Goal: Transaction & Acquisition: Subscribe to service/newsletter

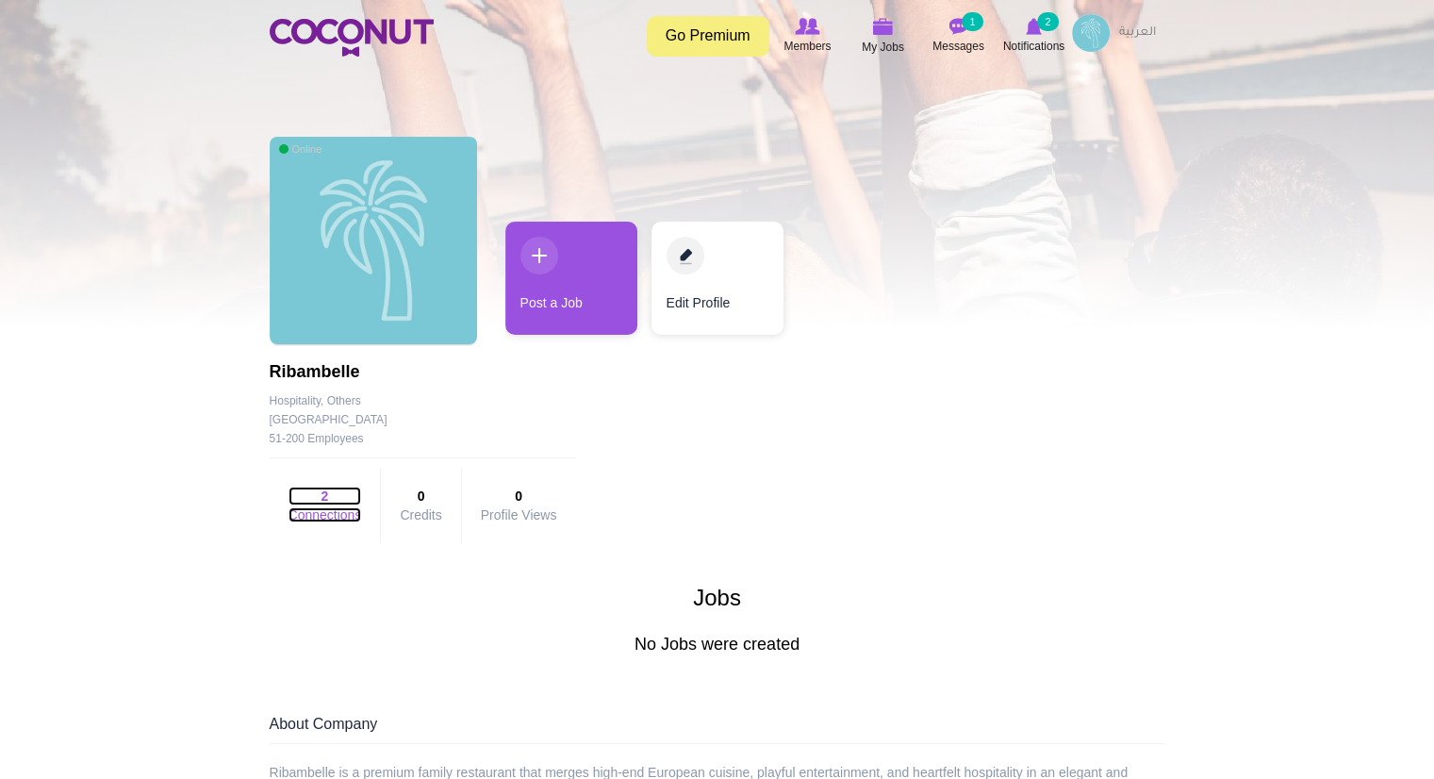
click at [338, 510] on link "2 Connections" at bounding box center [325, 504] width 74 height 36
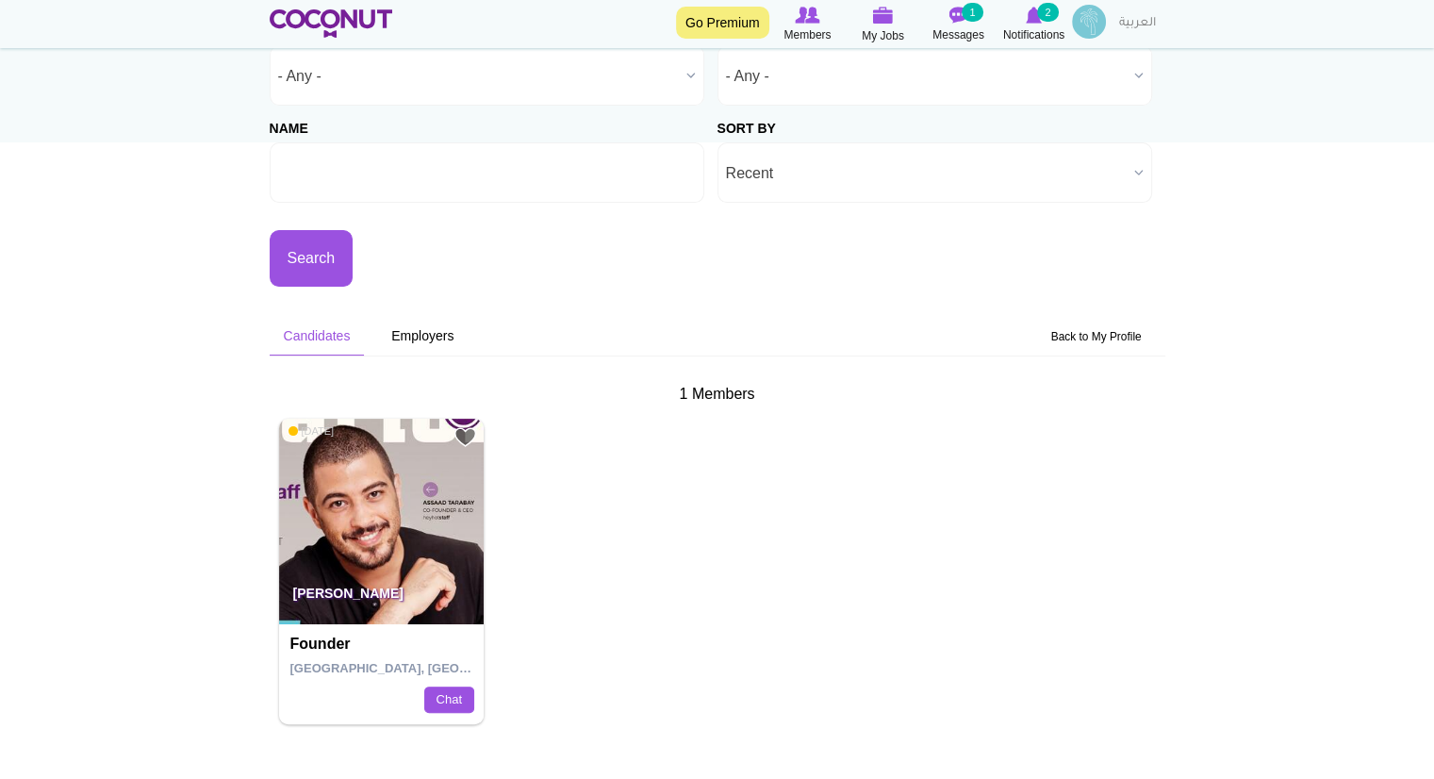
scroll to position [237, 0]
click at [404, 515] on img at bounding box center [382, 520] width 206 height 206
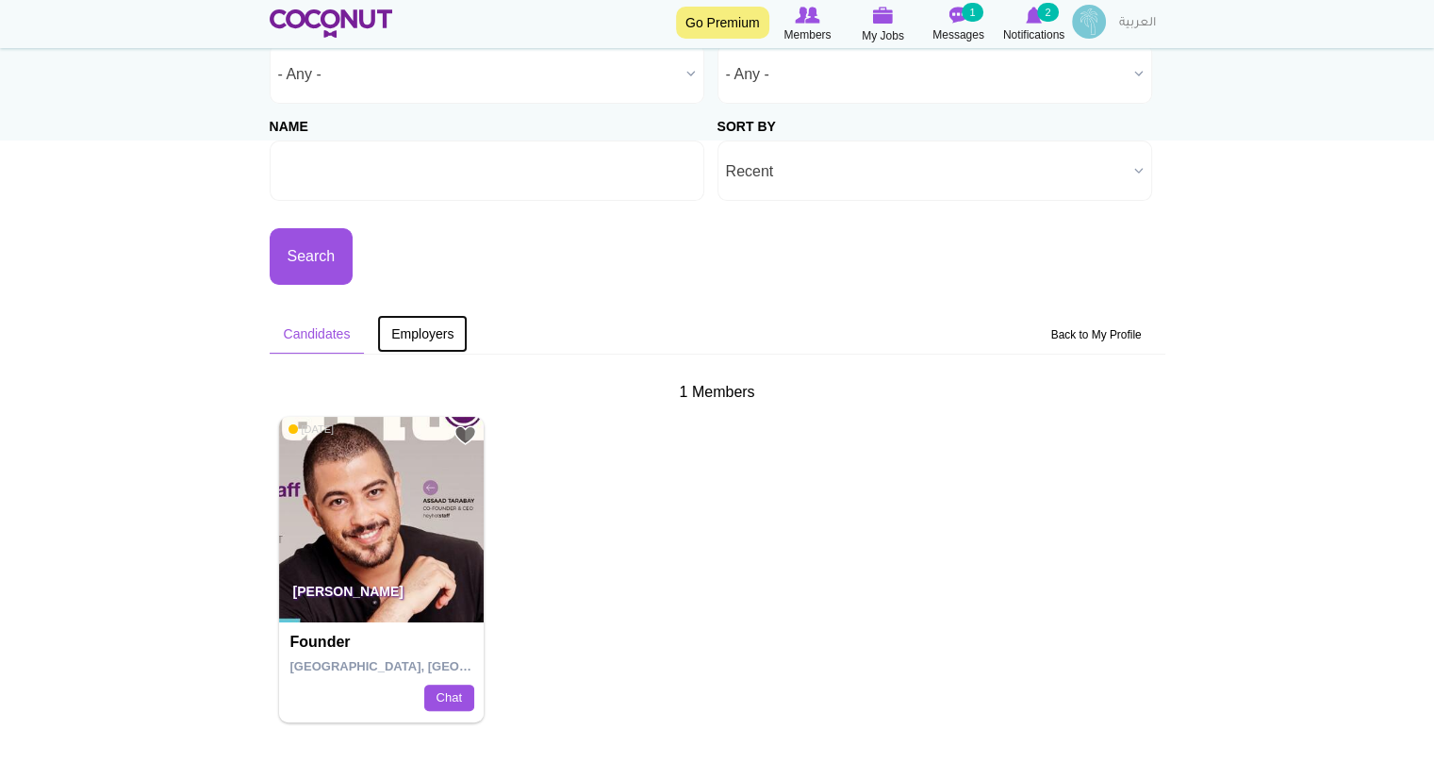
click at [441, 341] on link "Employers" at bounding box center [422, 334] width 91 height 38
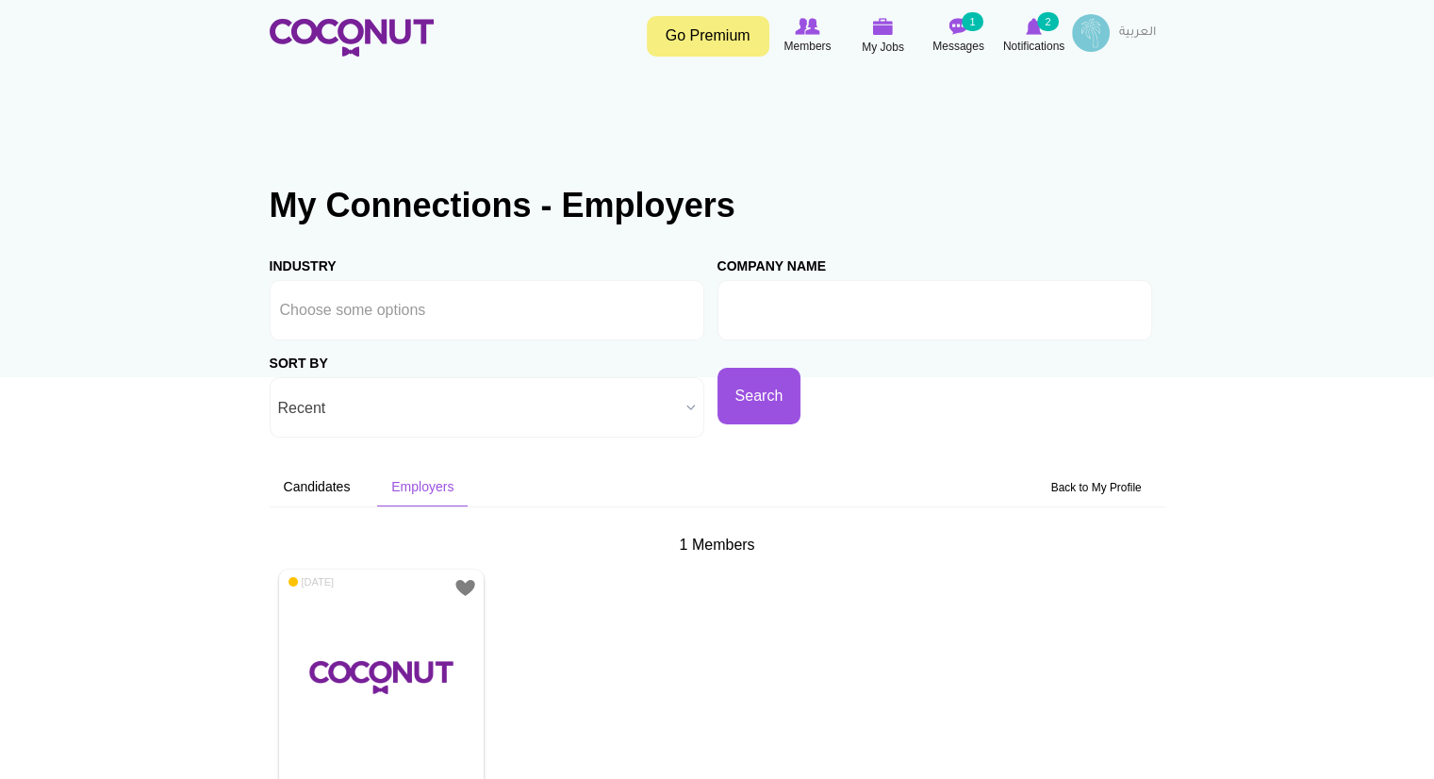
click at [717, 535] on div "1 Members" at bounding box center [718, 546] width 896 height 22
click at [954, 44] on span "Messages" at bounding box center [958, 46] width 52 height 19
click at [965, 6] on div "Toggle navigation Go Premium Members My Jobs Post a Job Messages 1 Notification…" at bounding box center [717, 35] width 1434 height 71
click at [962, 24] on small "1" at bounding box center [972, 21] width 21 height 19
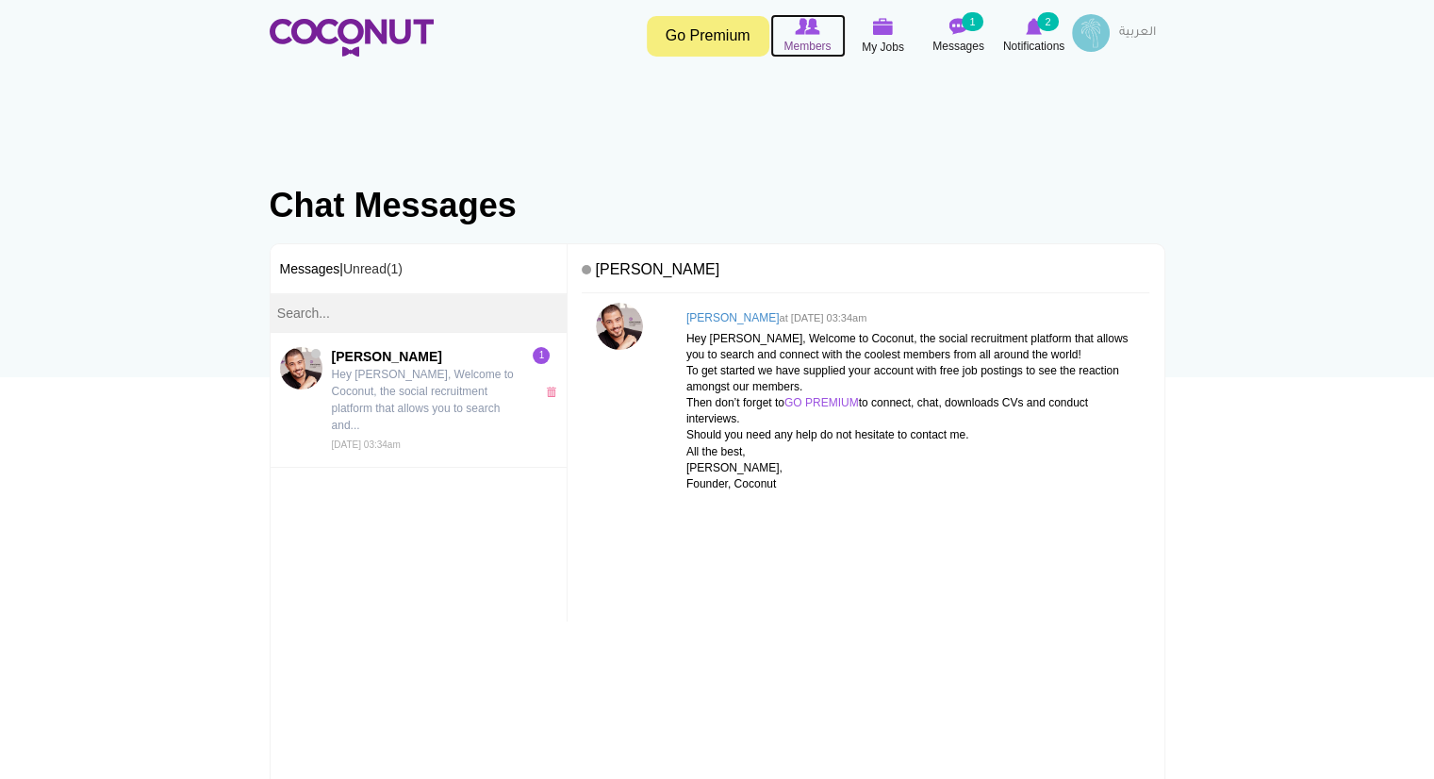
click at [793, 39] on span "Members" at bounding box center [806, 46] width 47 height 19
click at [889, 22] on img at bounding box center [883, 26] width 21 height 17
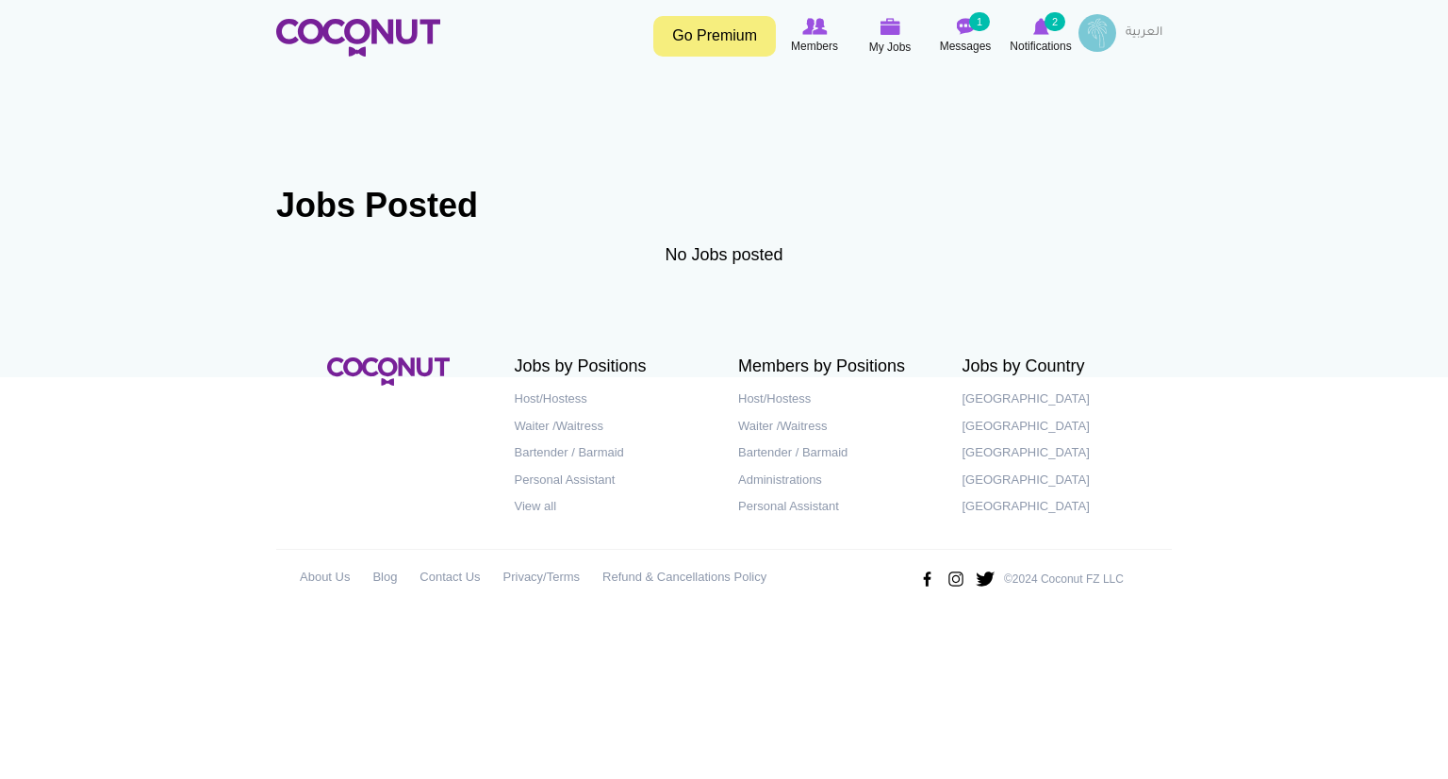
click at [969, 32] on img at bounding box center [965, 26] width 19 height 17
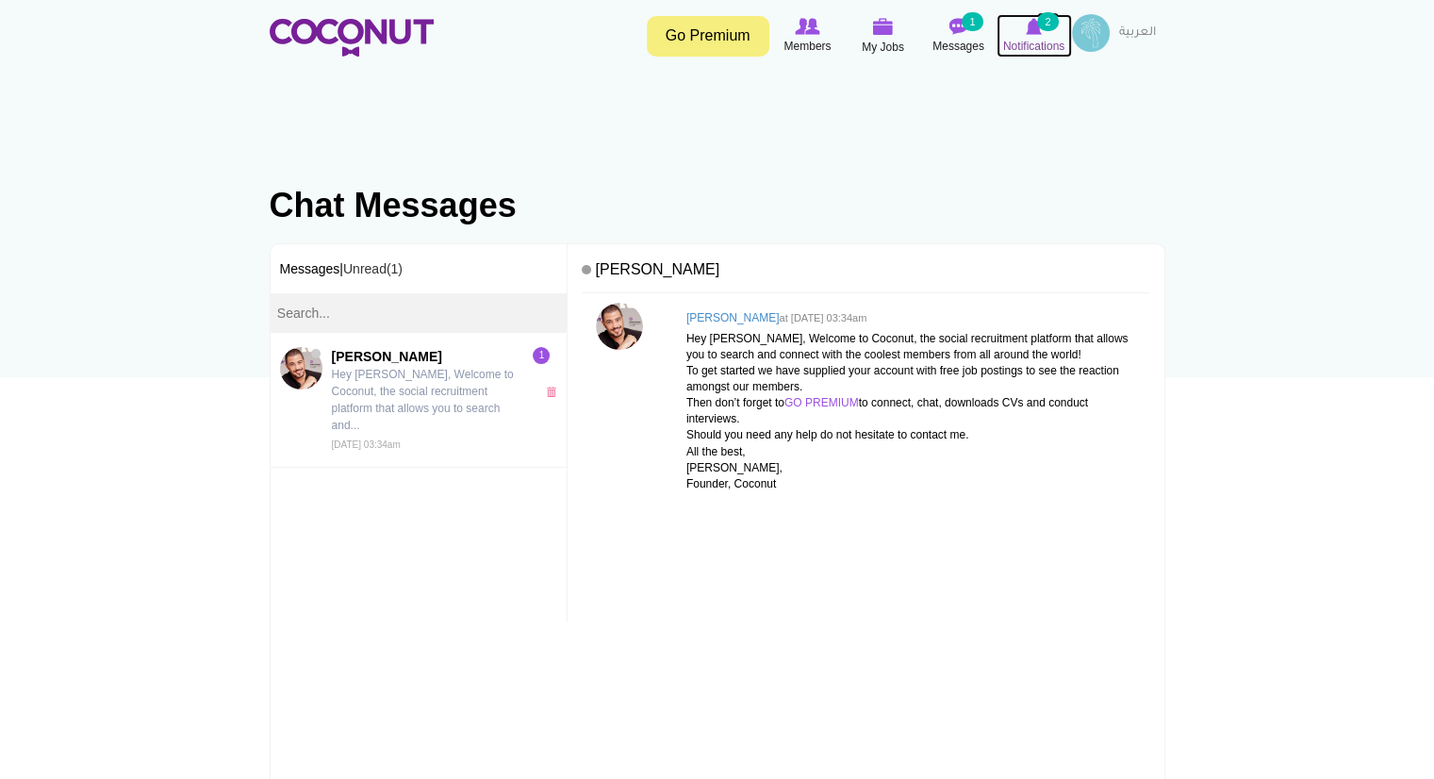
click at [1023, 50] on span "Notifications" at bounding box center [1033, 46] width 61 height 19
click at [1030, 42] on span "Notifications" at bounding box center [1033, 46] width 61 height 19
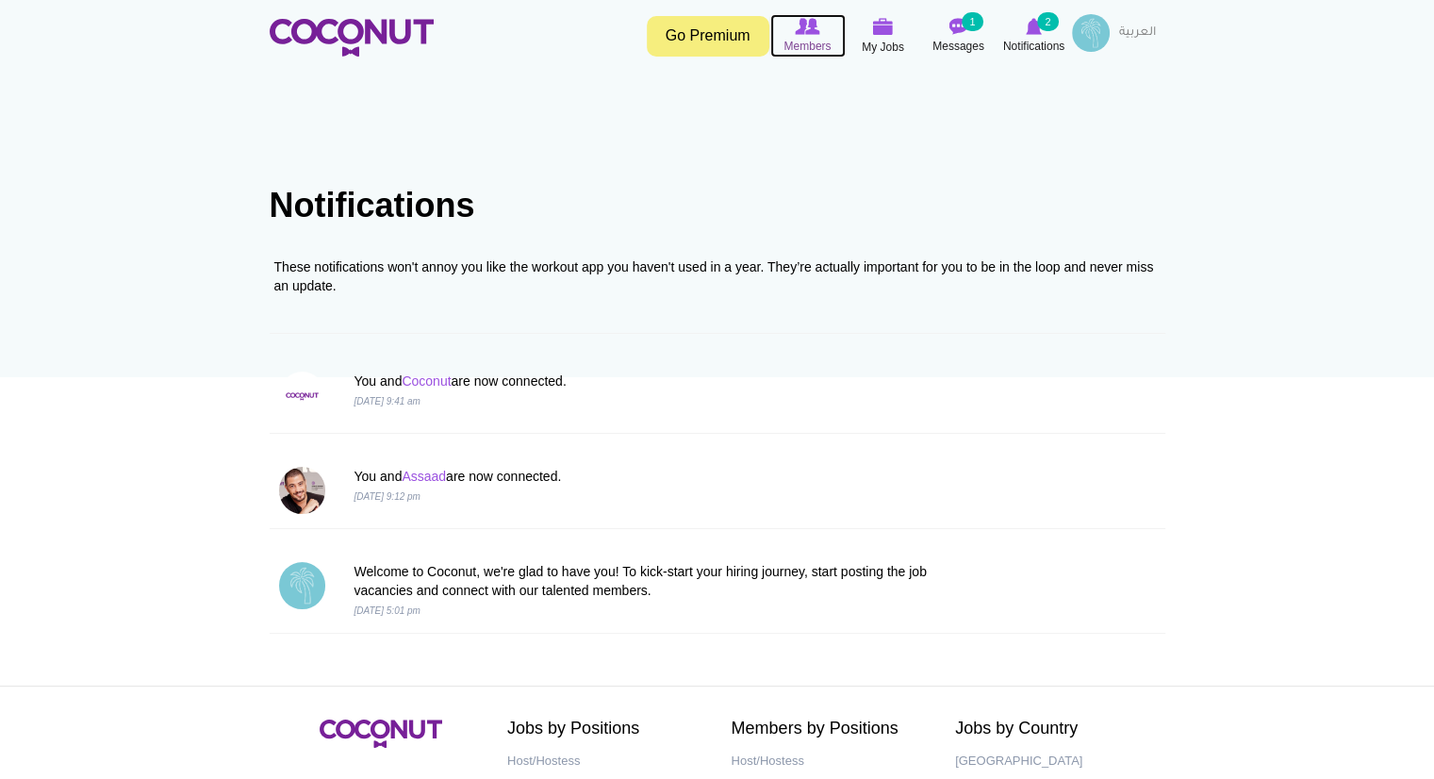
click at [792, 41] on span "Members" at bounding box center [806, 46] width 47 height 19
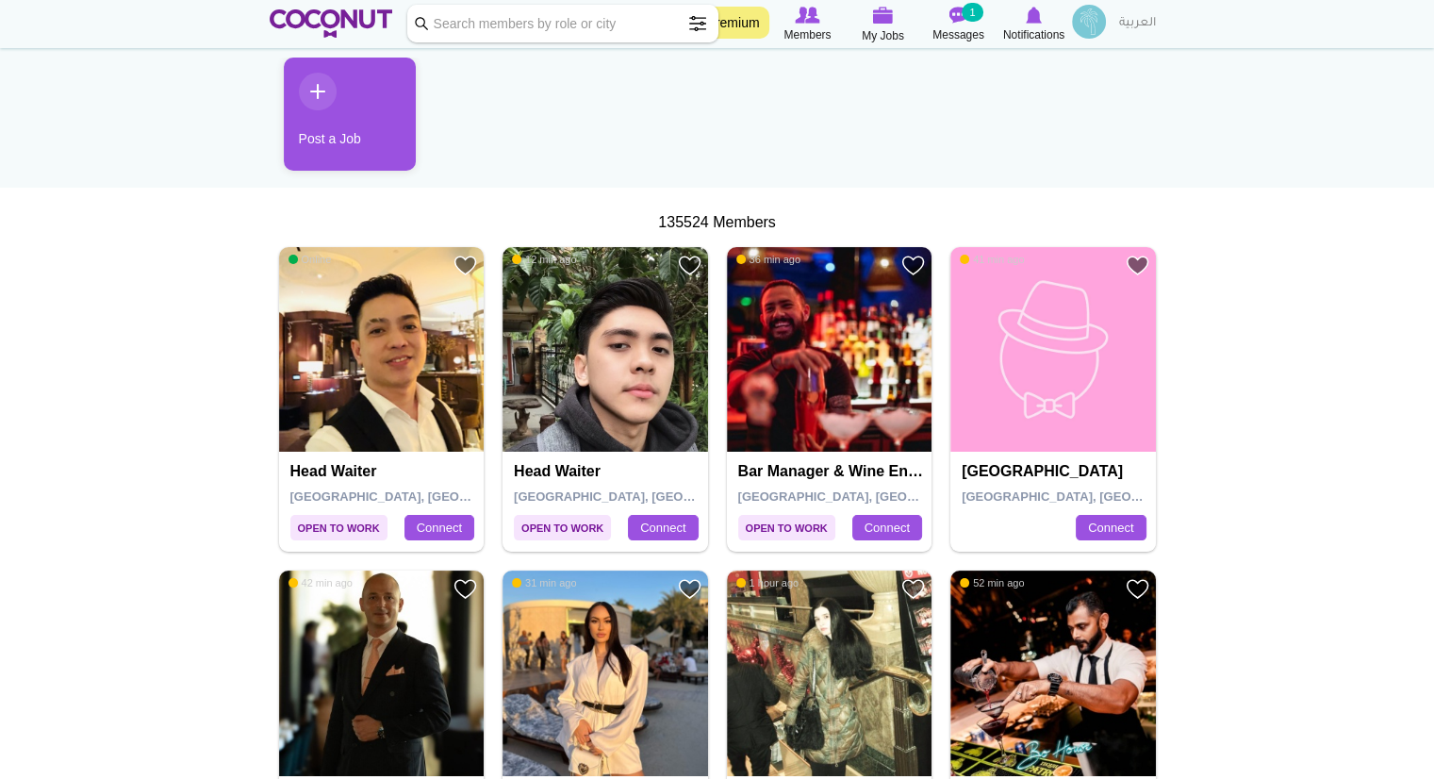
scroll to position [210, 0]
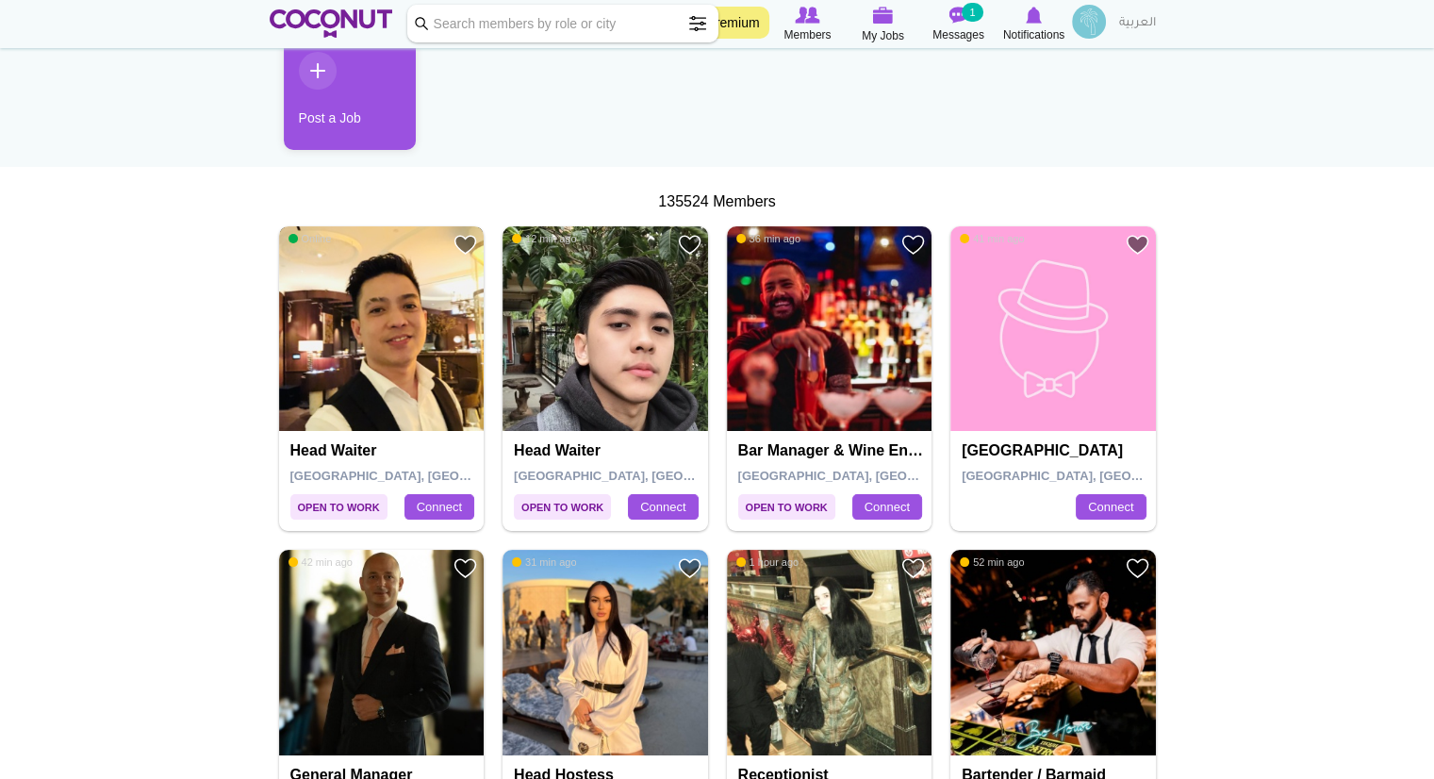
click at [392, 387] on img at bounding box center [382, 329] width 206 height 206
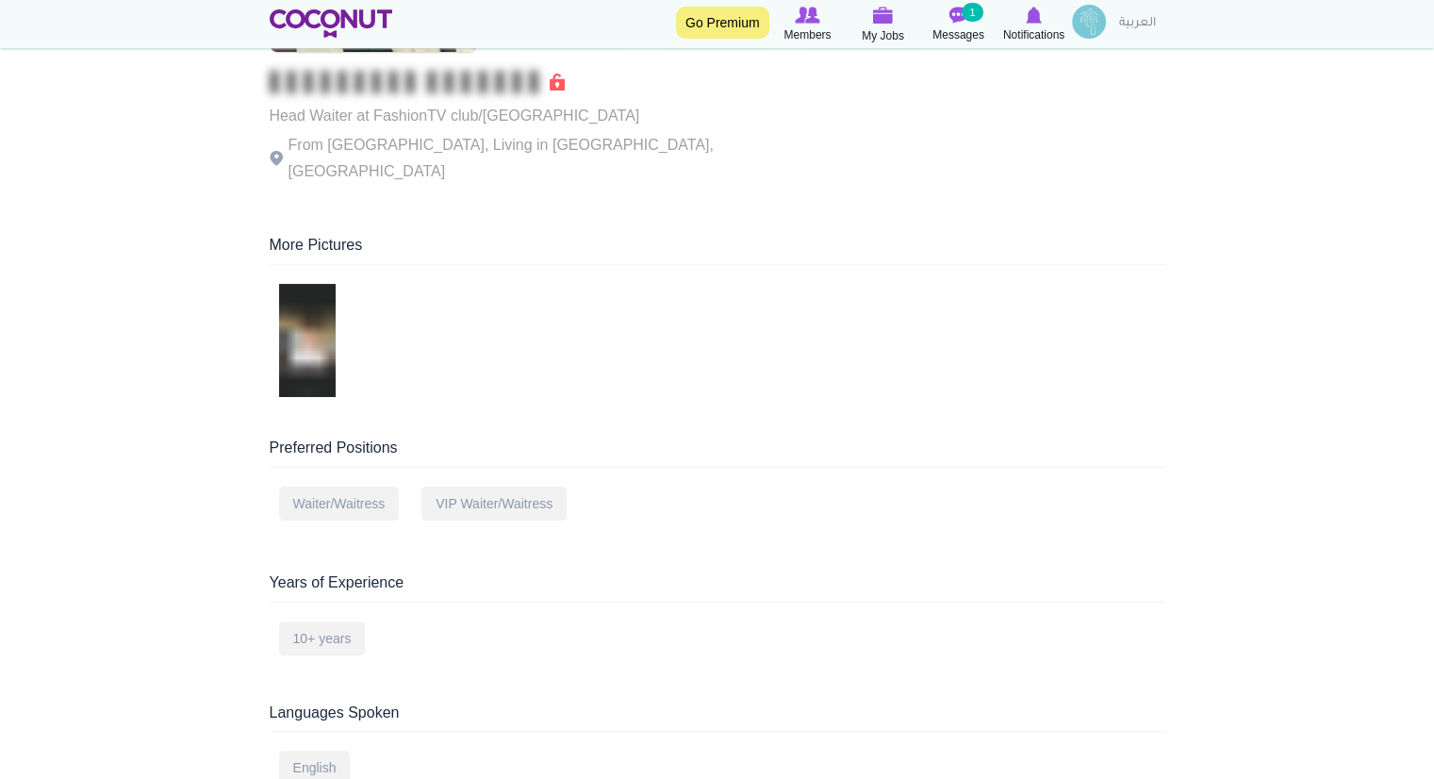
scroll to position [194, 0]
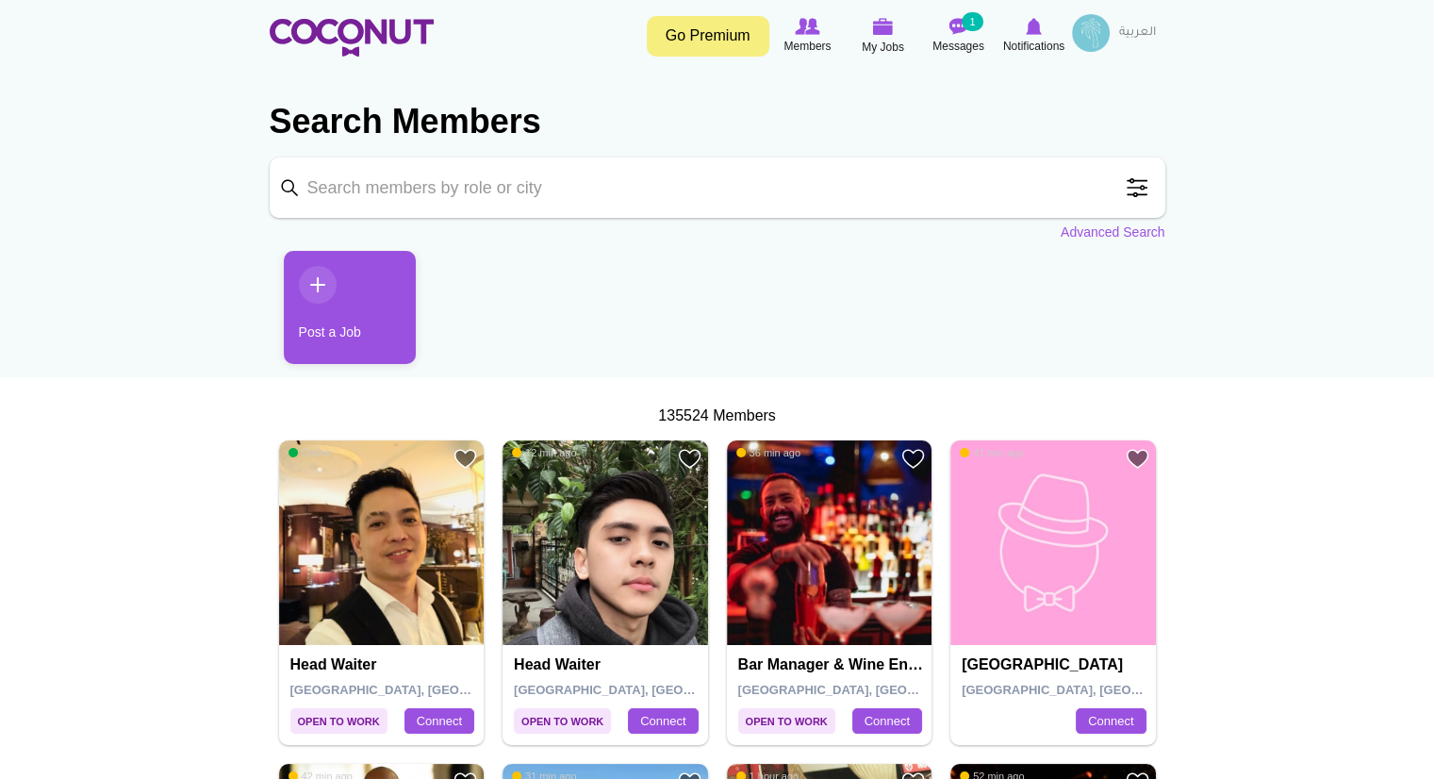
click at [328, 269] on link "Post a Job" at bounding box center [350, 307] width 132 height 113
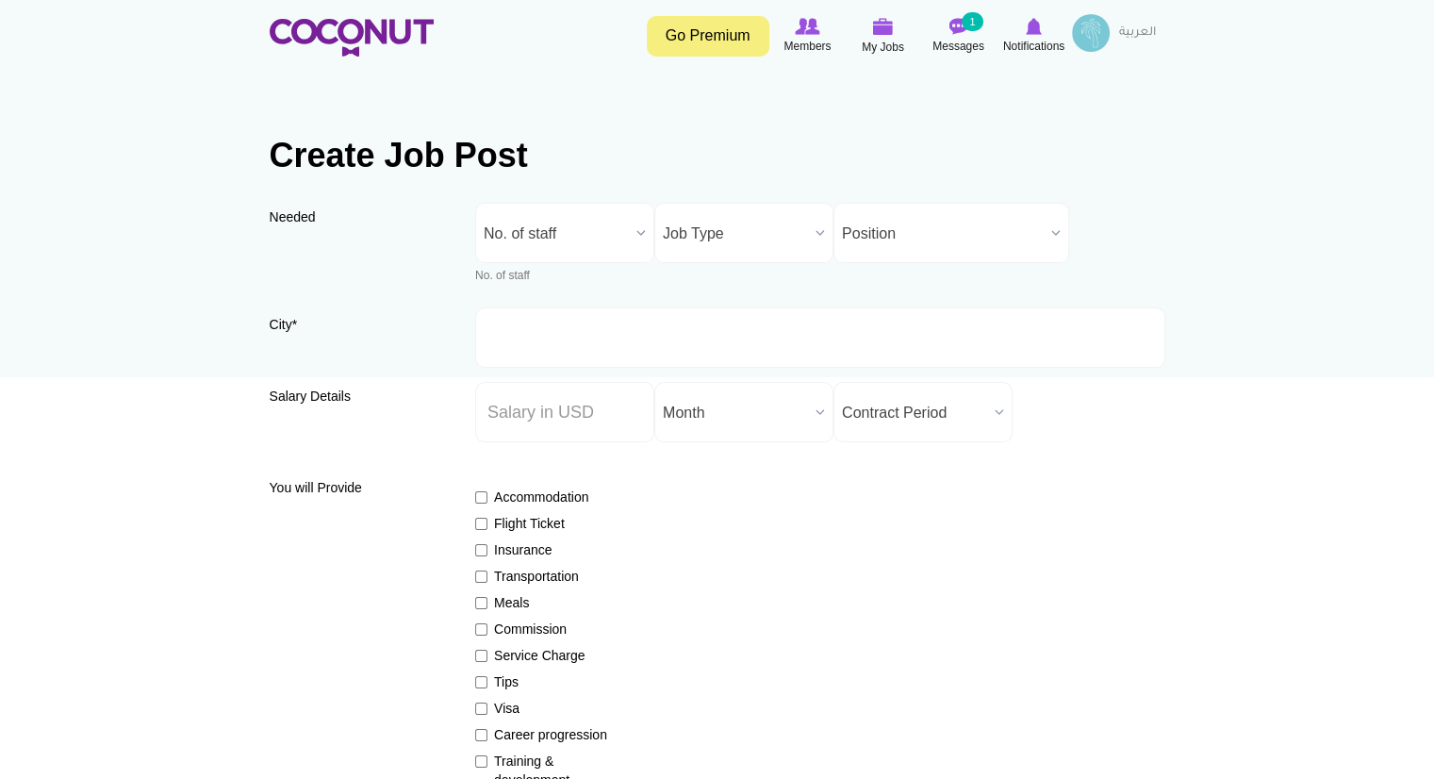
click at [573, 230] on span "No. of staff" at bounding box center [556, 234] width 145 height 60
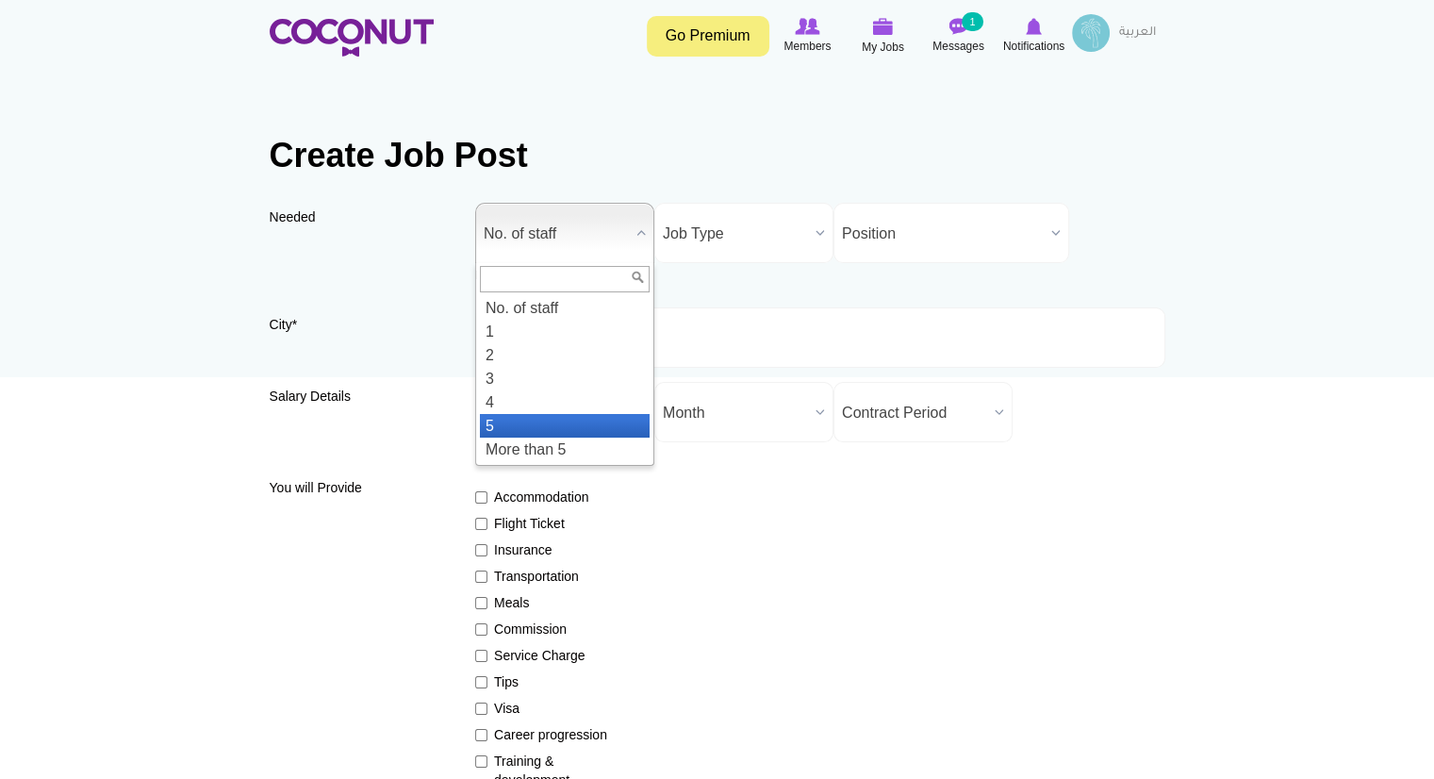
click at [535, 414] on li "5" at bounding box center [565, 426] width 170 height 24
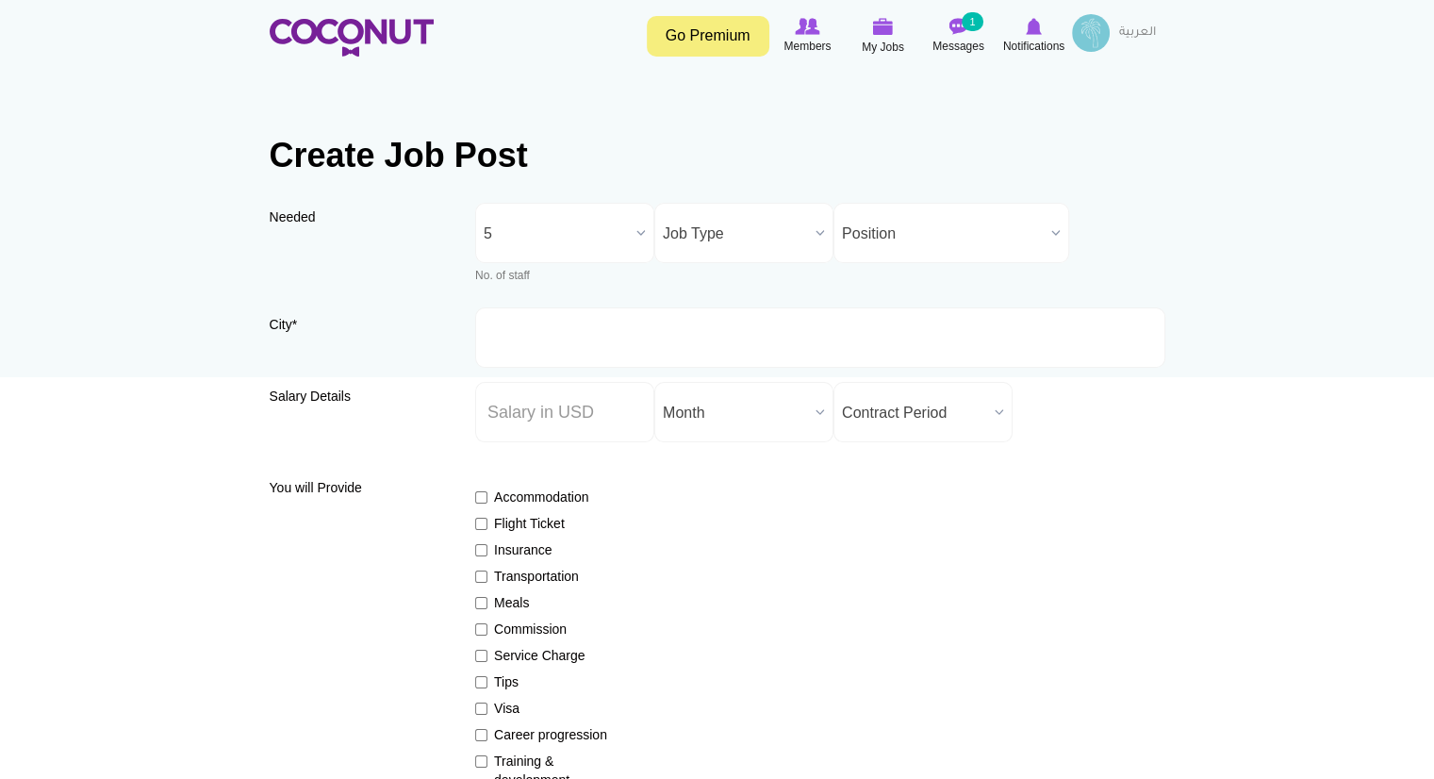
click at [712, 235] on span "Job Type" at bounding box center [735, 234] width 145 height 60
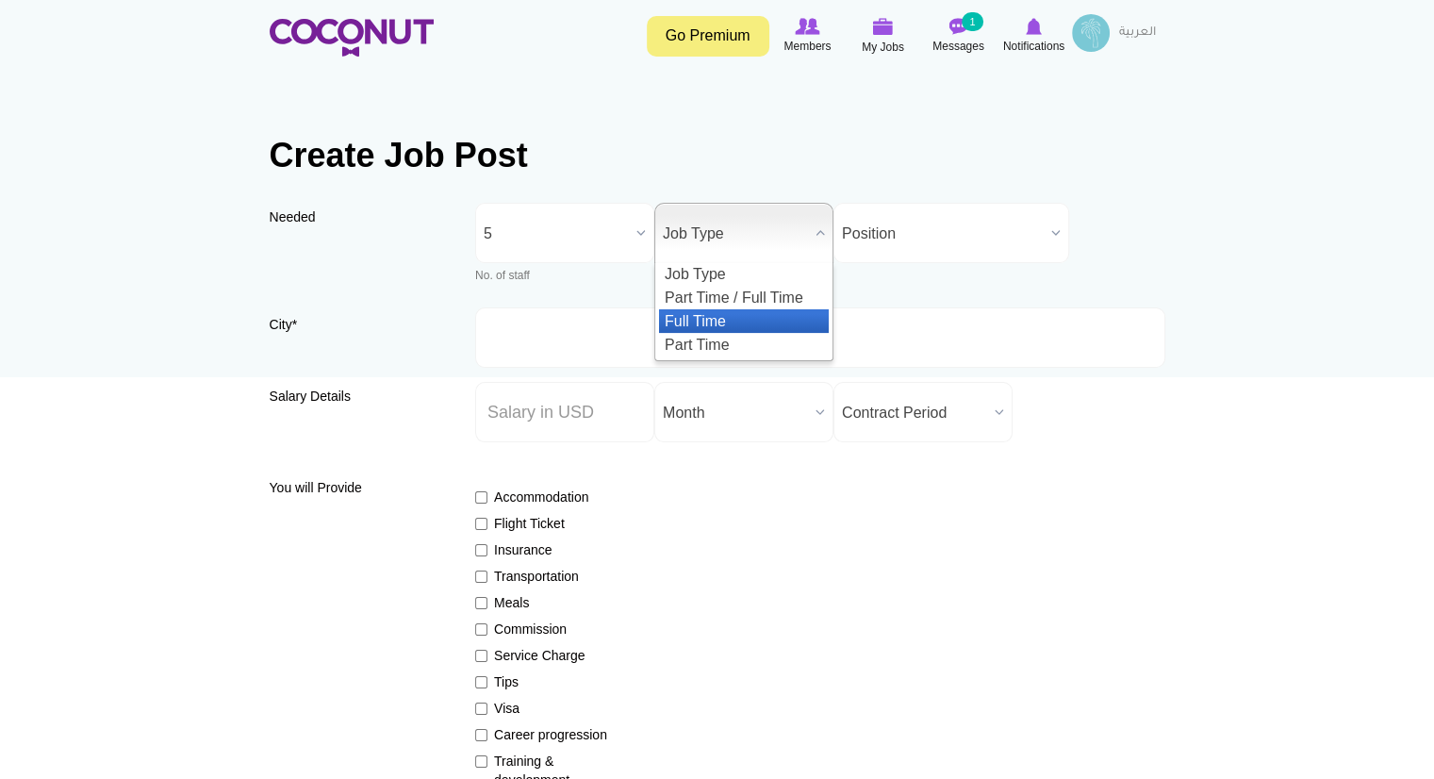
click at [725, 329] on li "Full Time" at bounding box center [744, 321] width 170 height 24
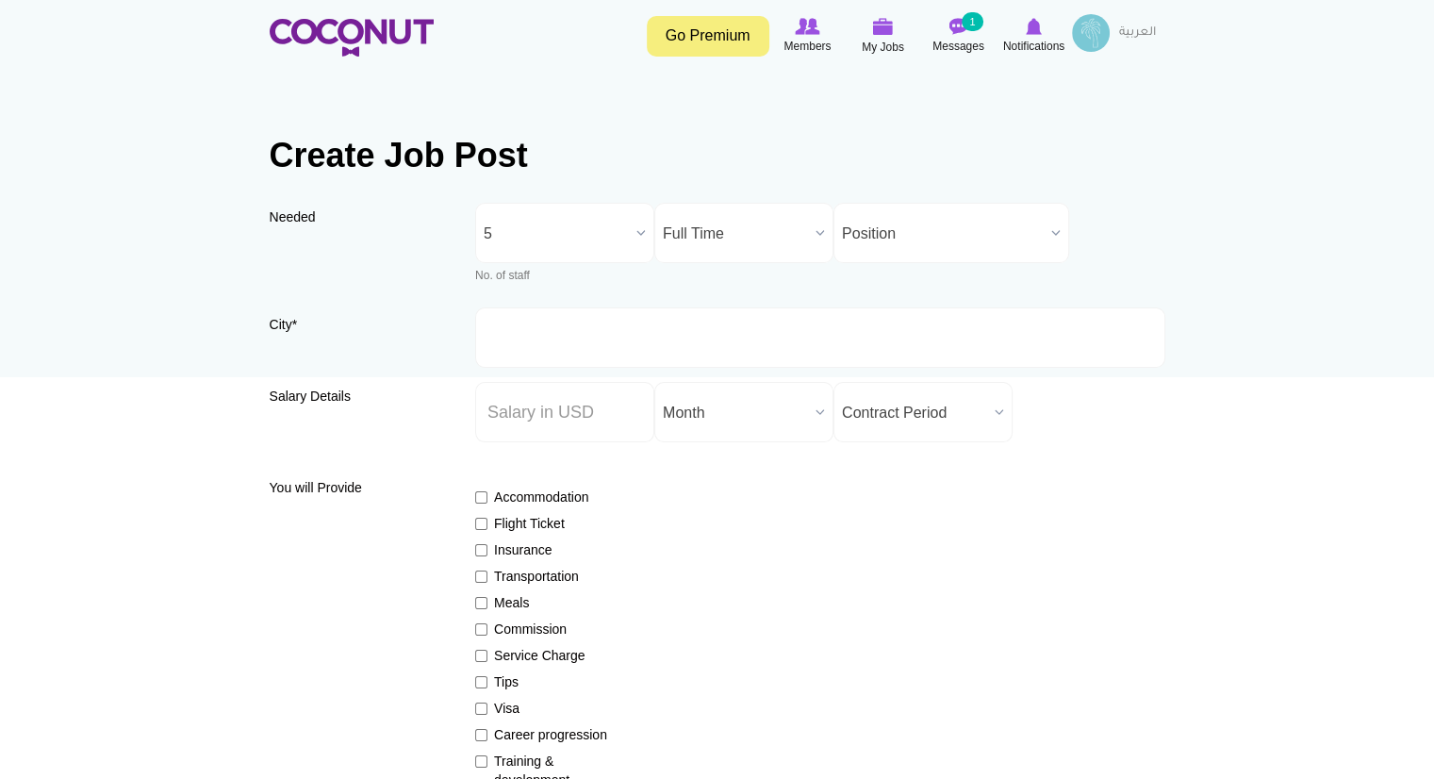
click at [871, 264] on div "Needed Needed * No. of staff 1 2 3 4 5 More than 5 5 No. of staff 1 2 3 4 5 Mor…" at bounding box center [718, 255] width 896 height 105
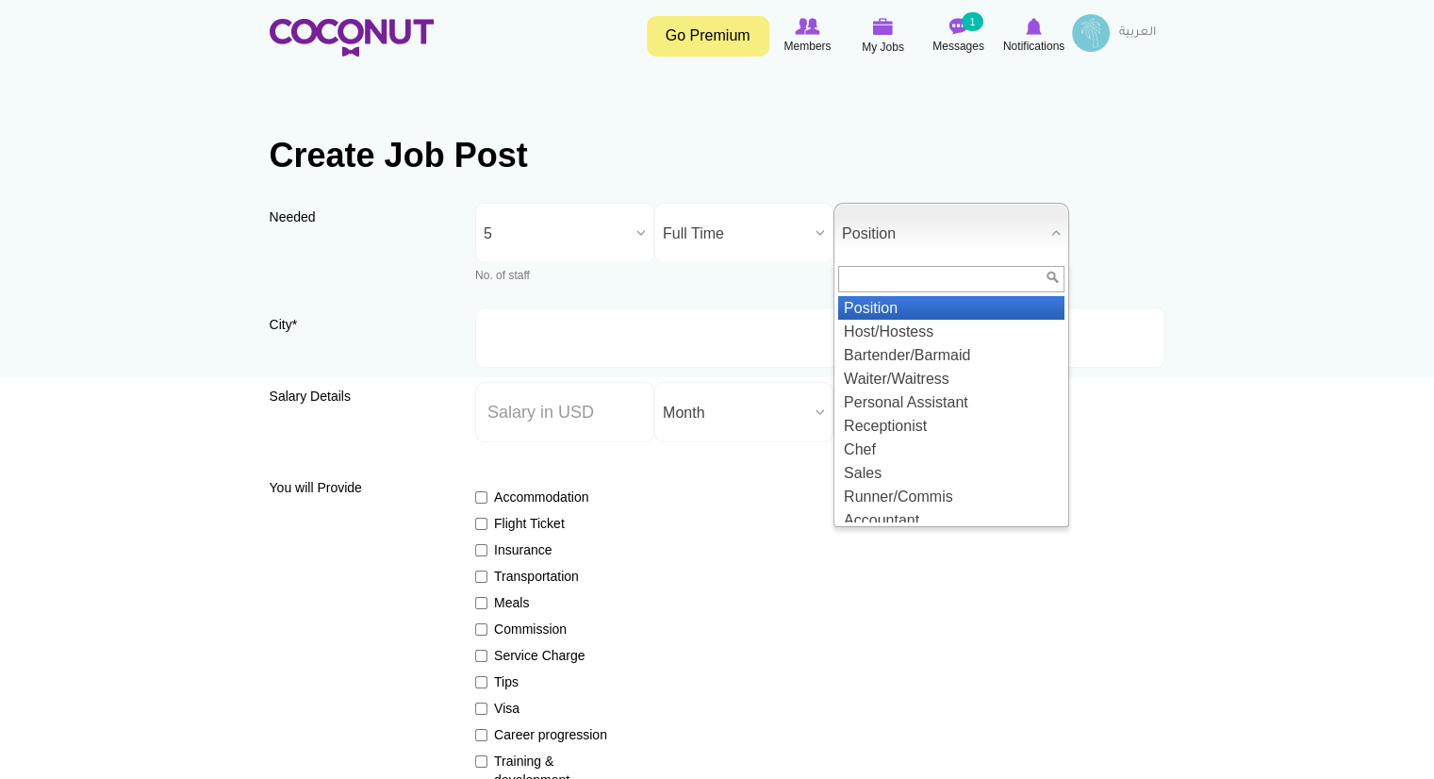
click at [889, 246] on span "Position" at bounding box center [943, 234] width 202 height 60
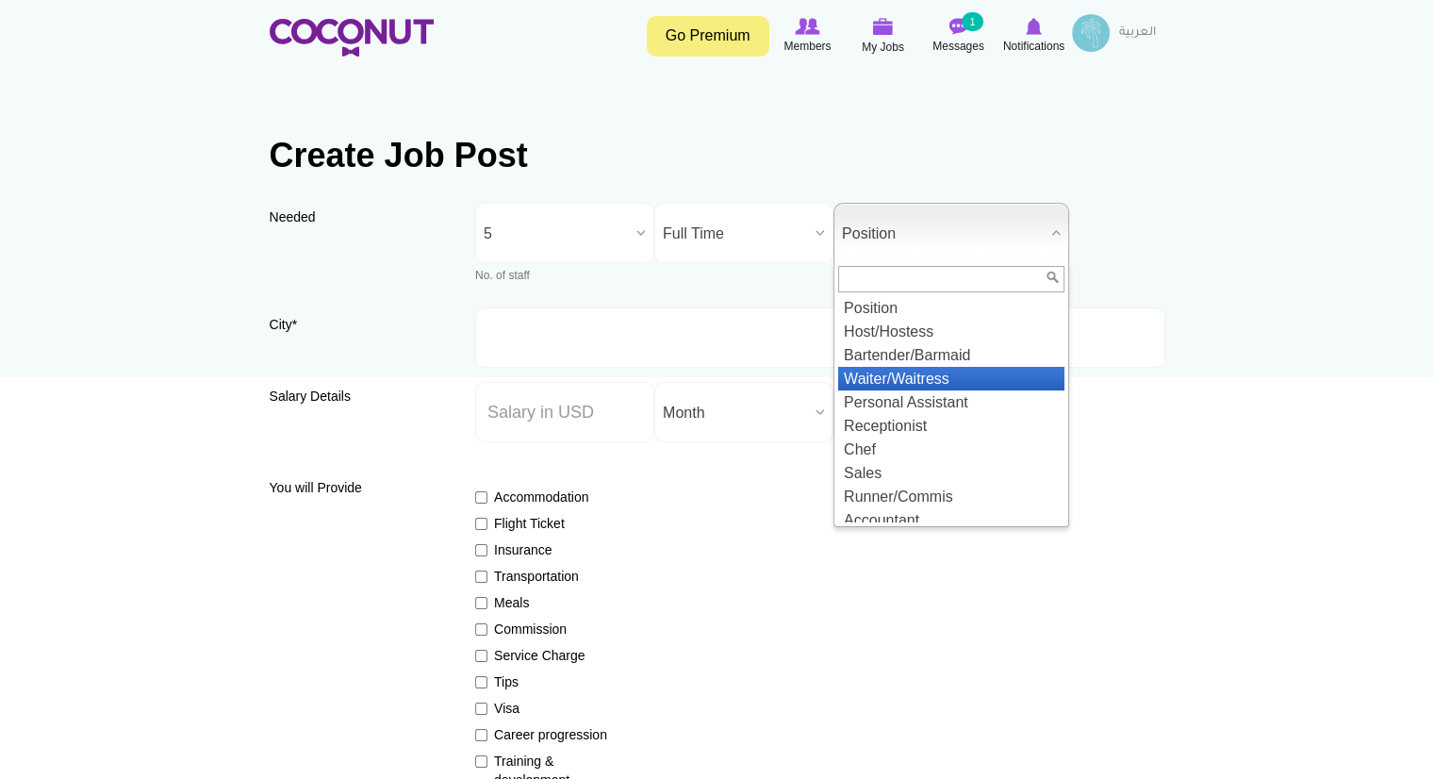
click at [892, 380] on li "Waiter/Waitress" at bounding box center [951, 379] width 226 height 24
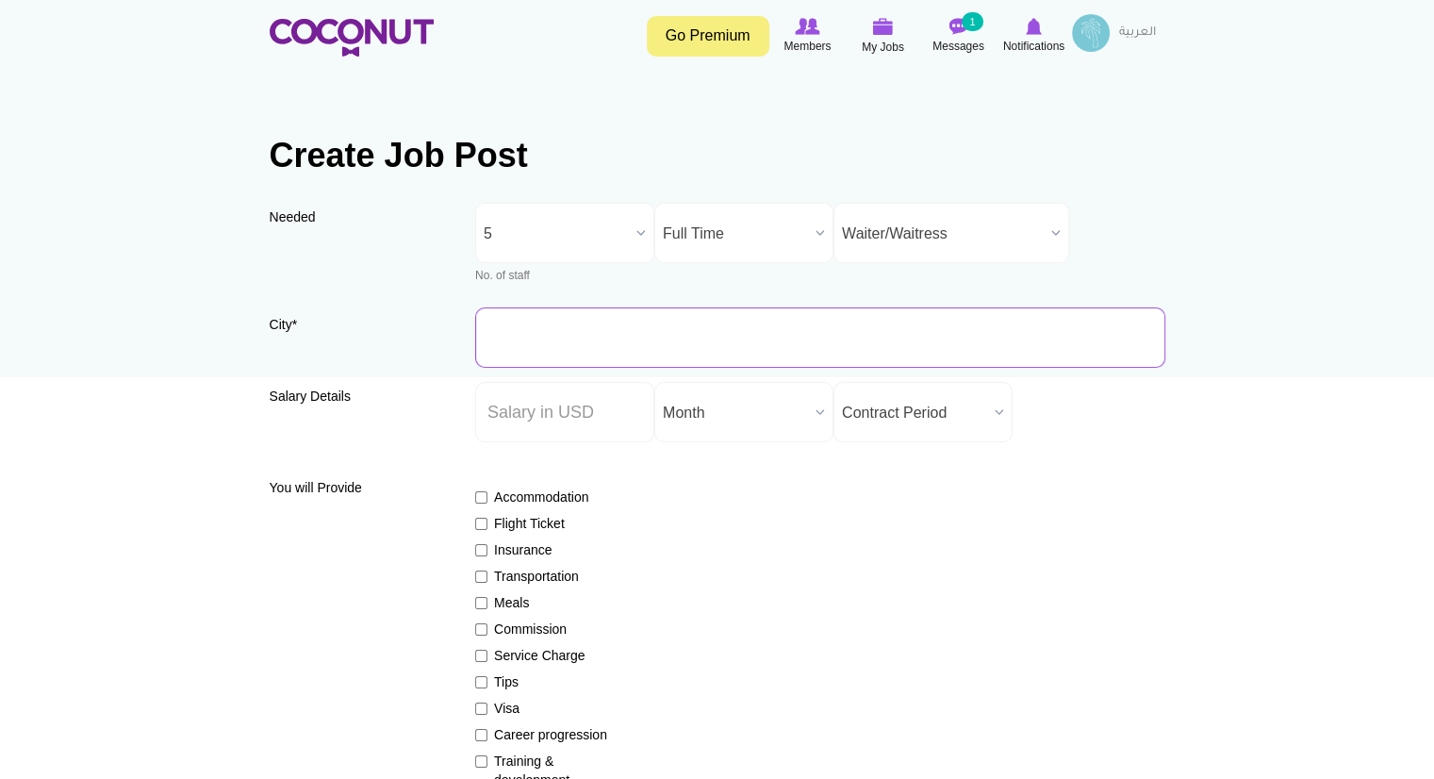
click at [665, 336] on input "City *" at bounding box center [820, 337] width 690 height 60
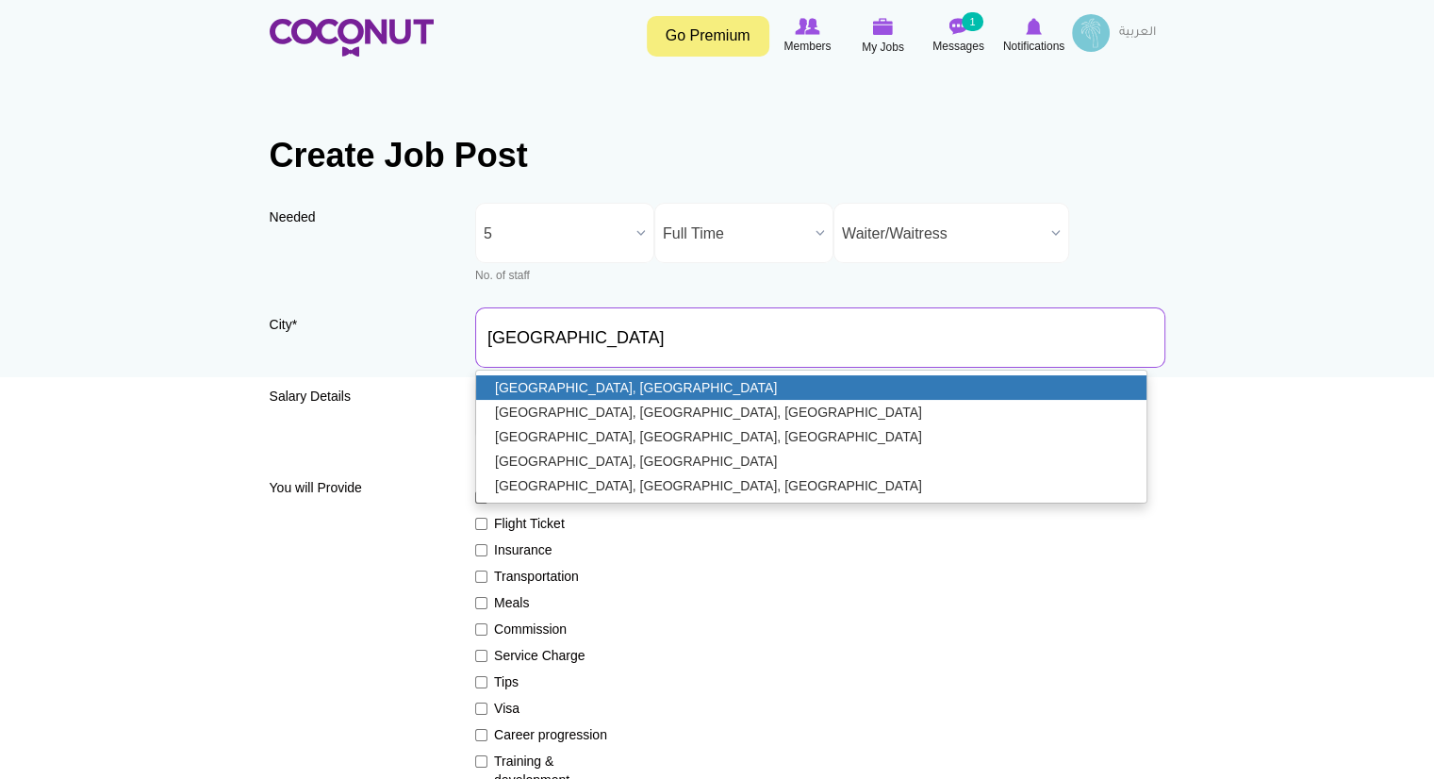
type input "Dubai, United Arab Emirates"
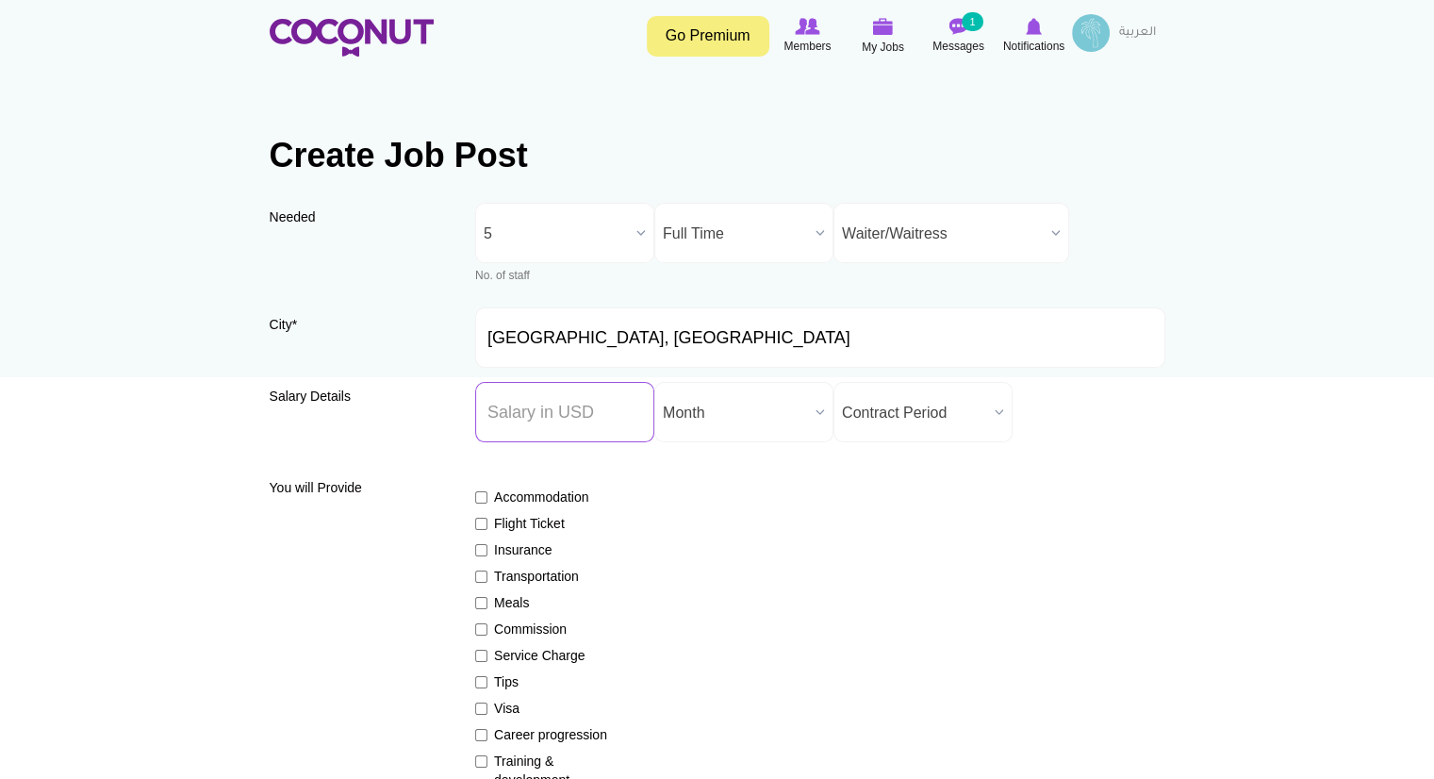
click at [588, 420] on input "Salary ($) *" at bounding box center [564, 412] width 179 height 60
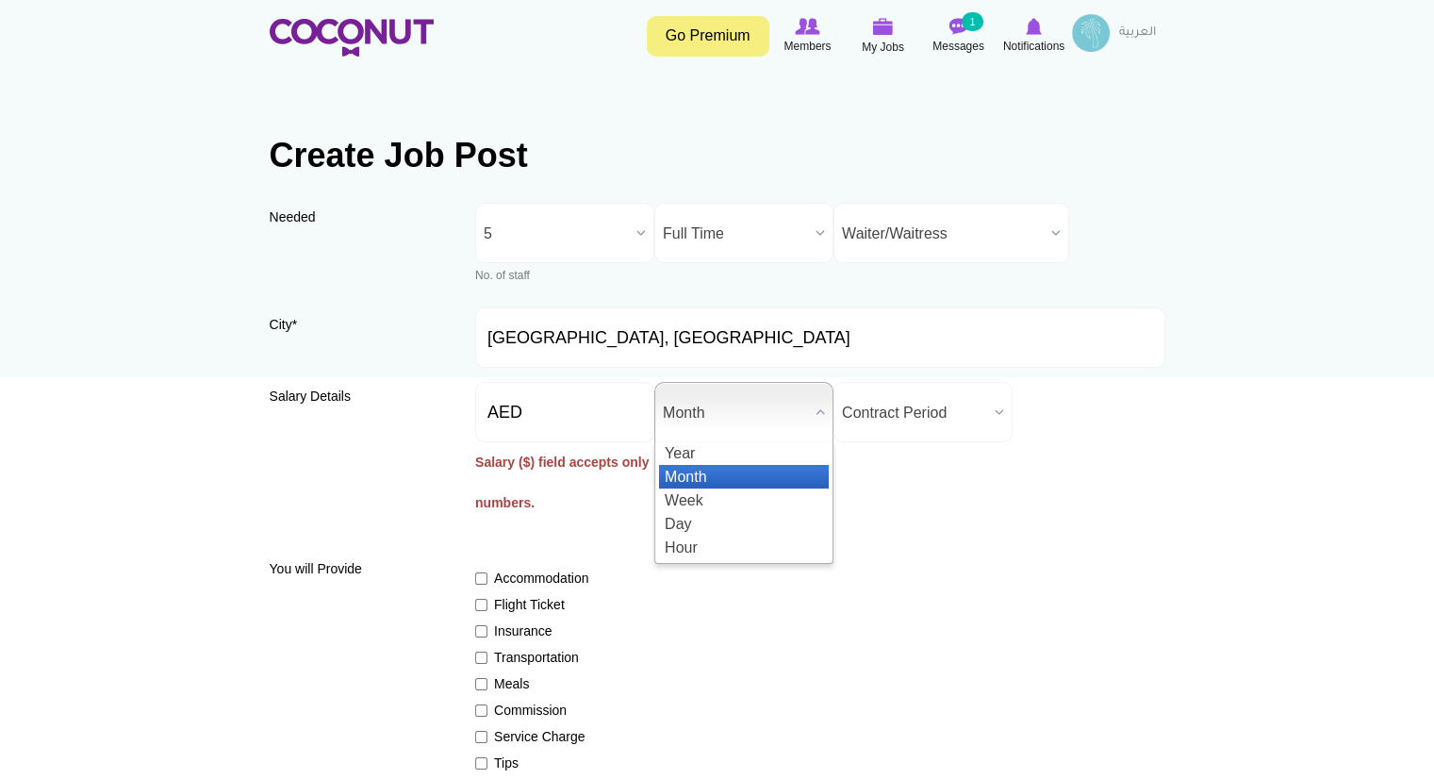
click at [709, 404] on span "Month" at bounding box center [735, 413] width 145 height 60
click at [708, 471] on li "Month" at bounding box center [744, 477] width 170 height 24
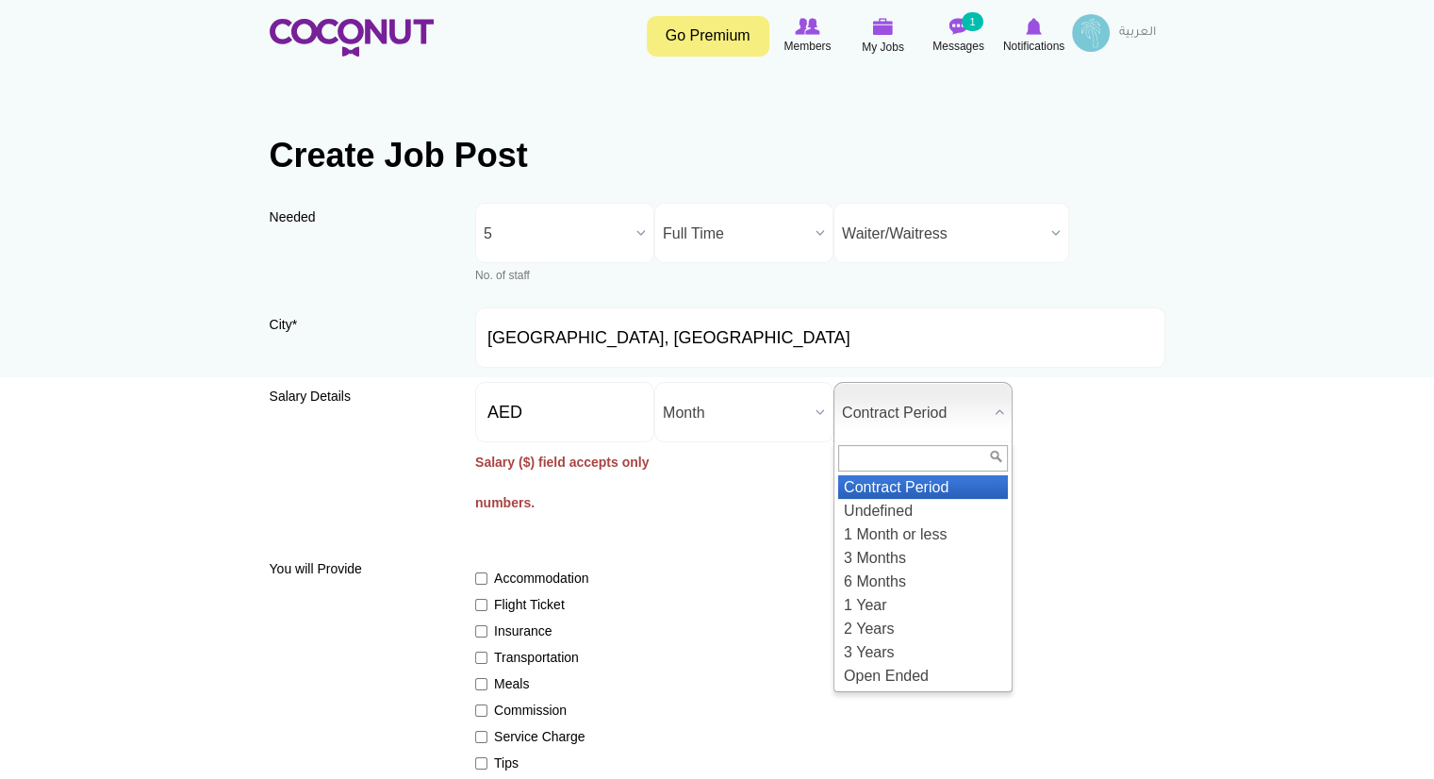
click at [873, 415] on span "Contract Period" at bounding box center [914, 413] width 145 height 60
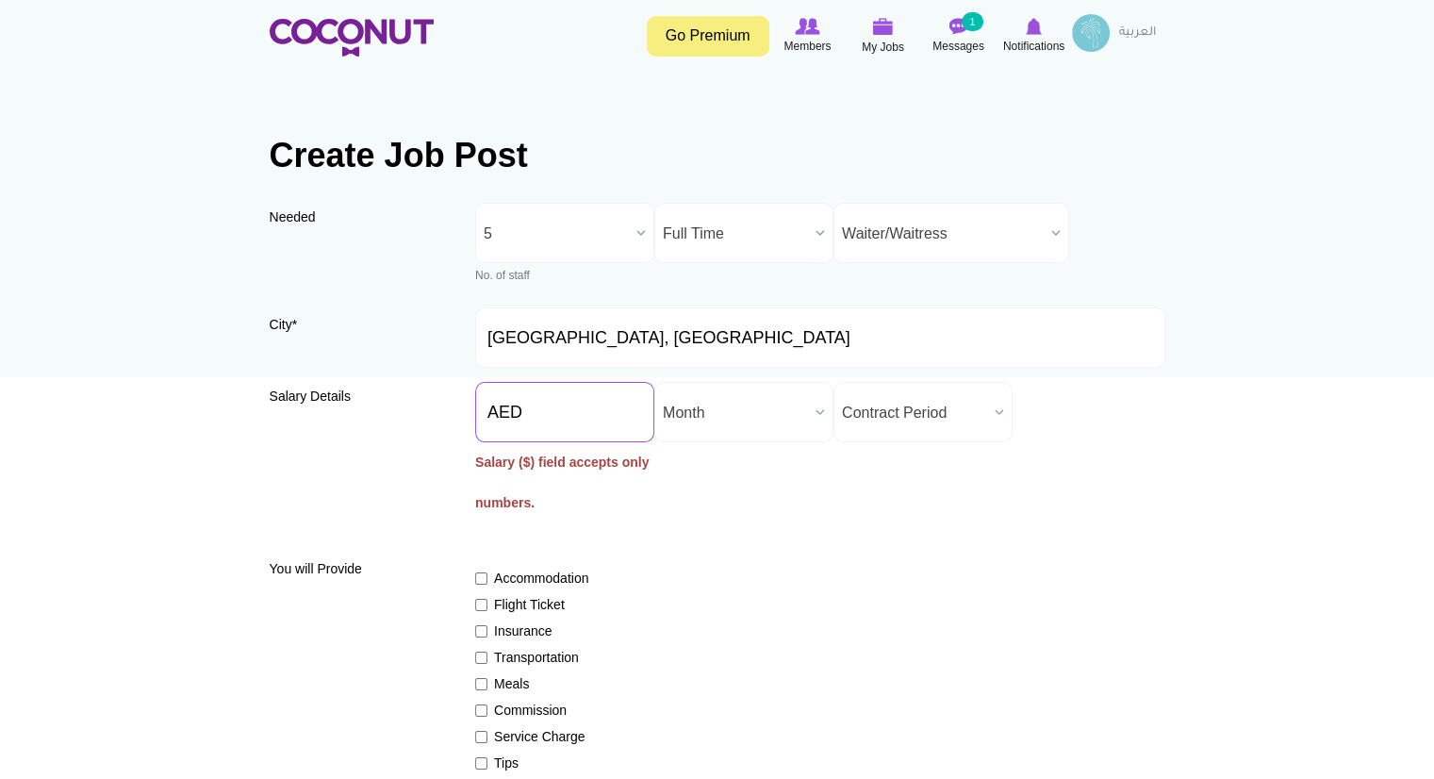
click at [596, 395] on input "AED" at bounding box center [564, 412] width 179 height 60
type input "AED 6000"
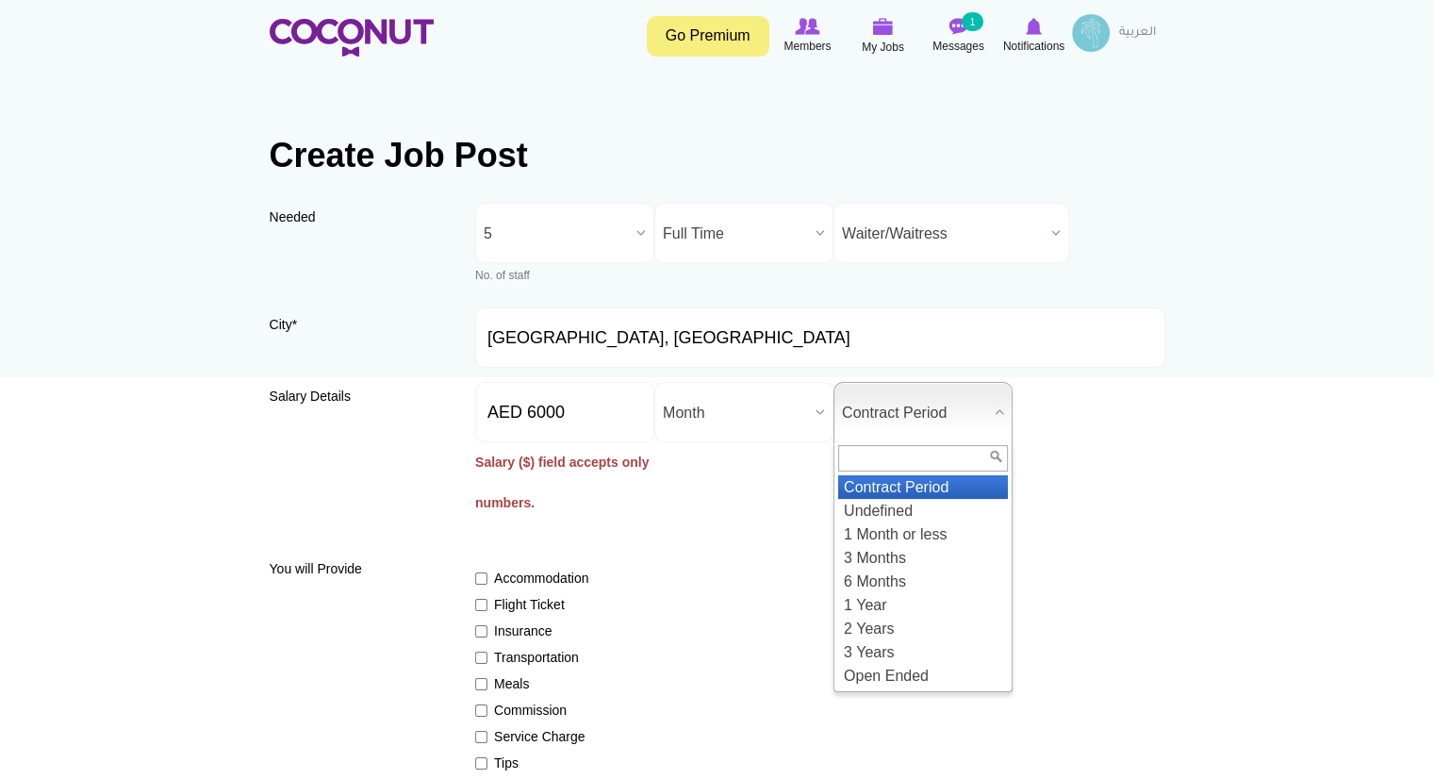
click at [922, 387] on span "Contract Period" at bounding box center [914, 413] width 145 height 60
click at [966, 499] on li "Undefined" at bounding box center [923, 511] width 170 height 24
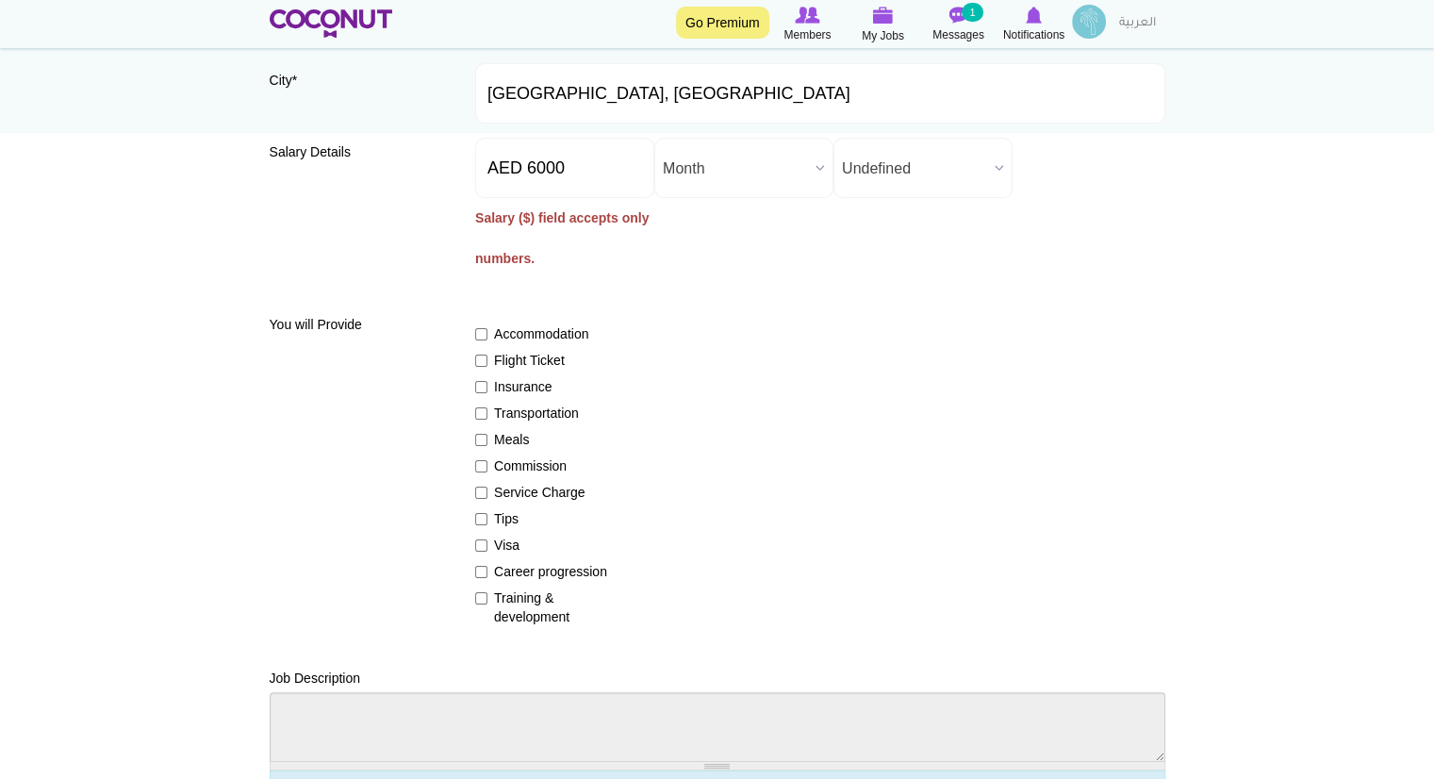
scroll to position [233, 0]
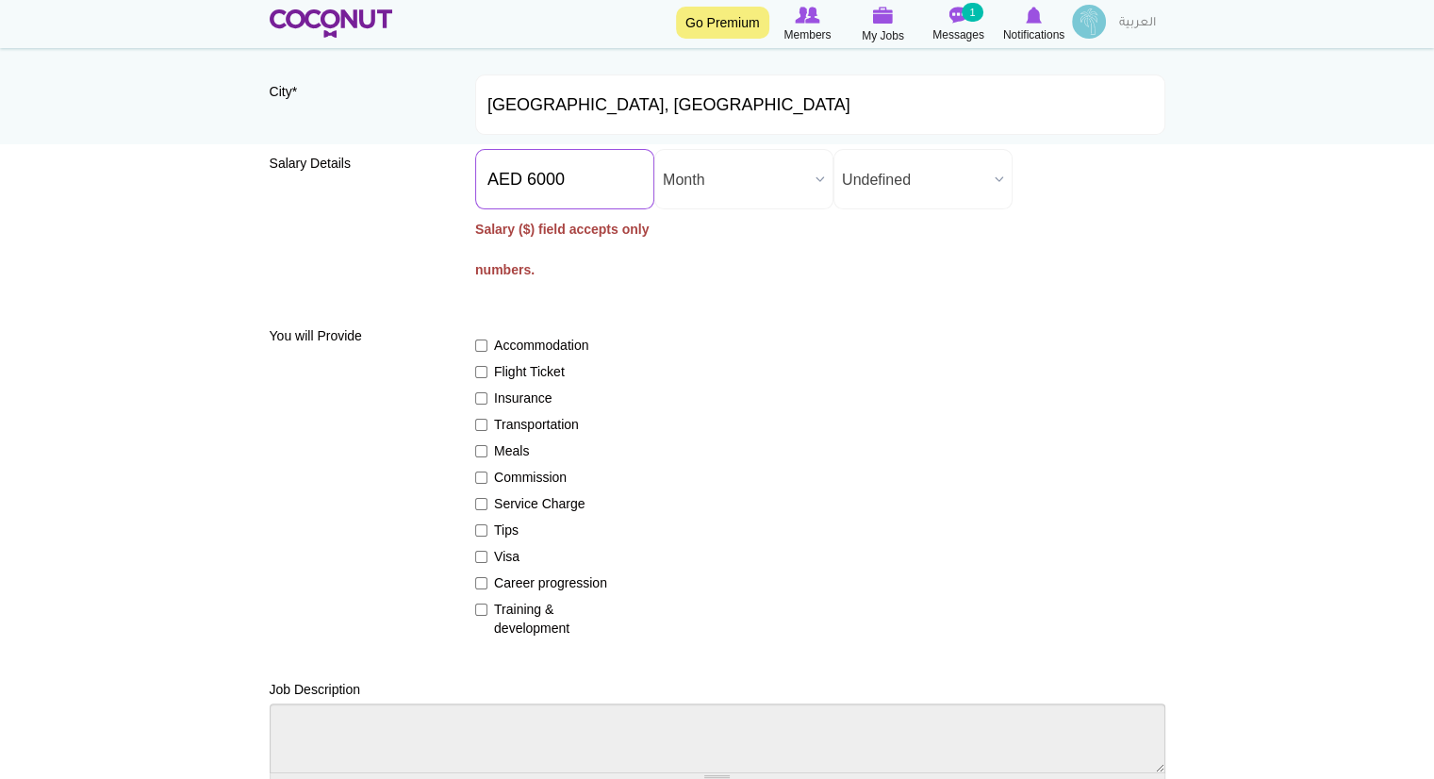
drag, startPoint x: 590, startPoint y: 190, endPoint x: 272, endPoint y: 176, distance: 318.0
click at [272, 176] on div "Salary Details Salary ($) * AED 6000 Salary ($) field accepts only numbers. Sal…" at bounding box center [718, 227] width 896 height 156
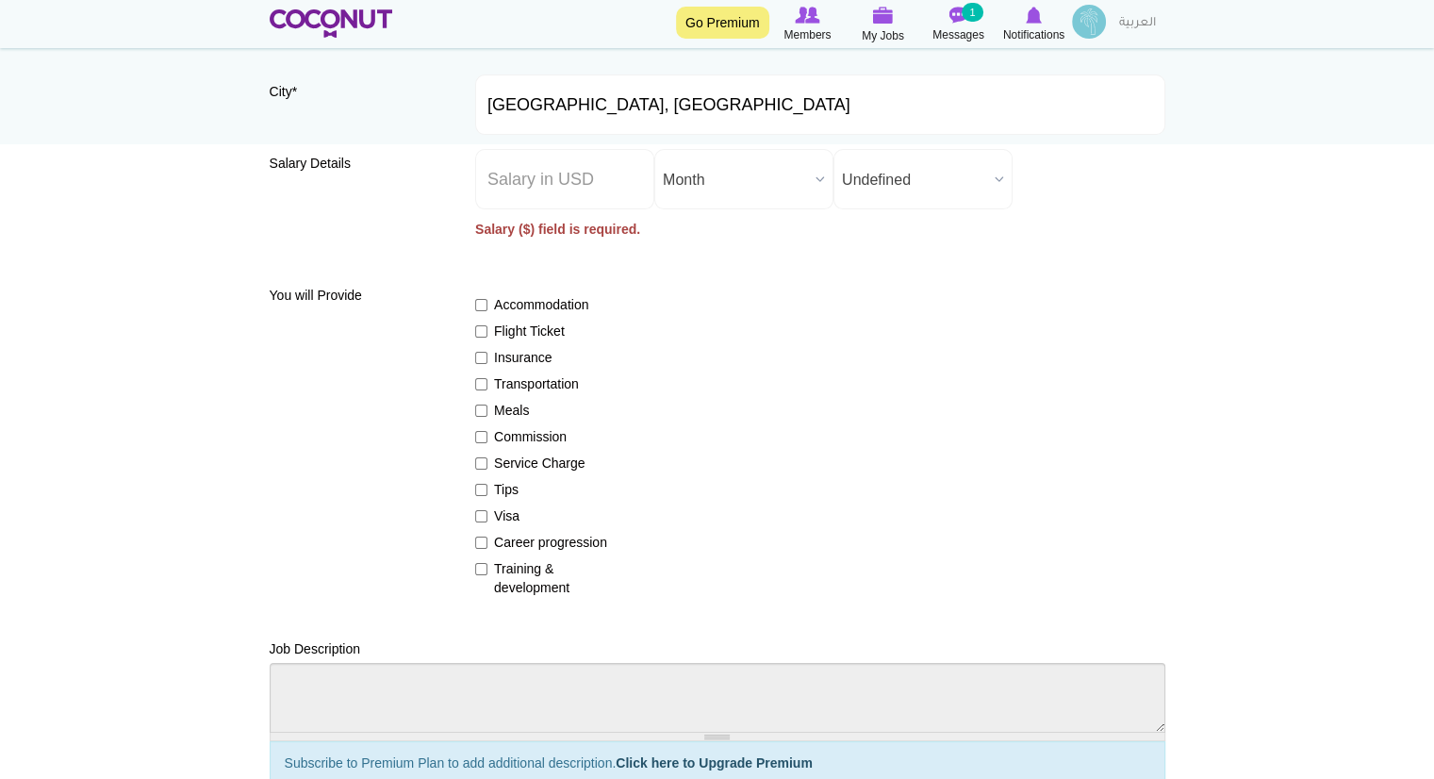
click at [508, 282] on div "Accommodation Flight Ticket Insurance Transportation Meals Commission Service C…" at bounding box center [820, 437] width 690 height 319
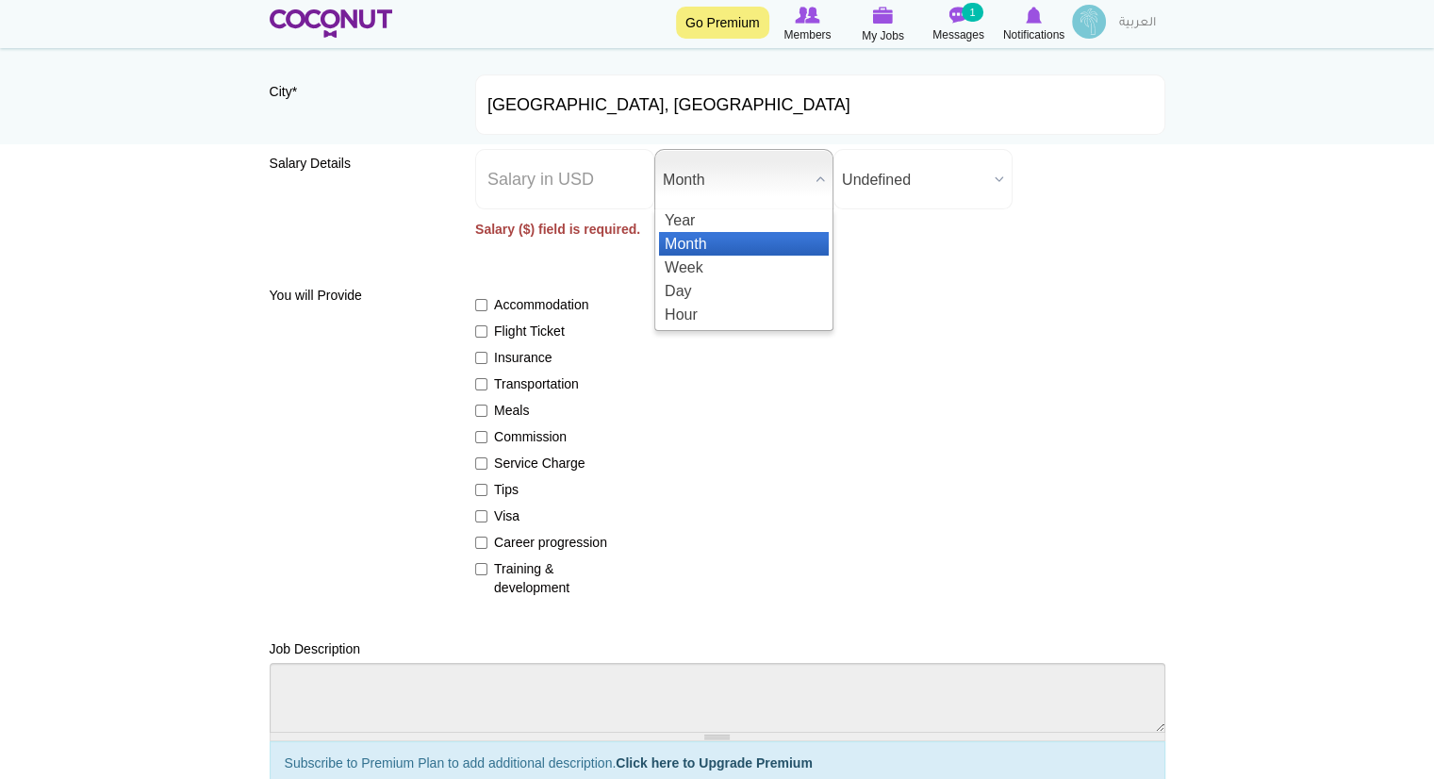
click at [750, 190] on span "Month" at bounding box center [735, 180] width 145 height 60
click at [859, 389] on div "Accommodation Flight Ticket Insurance Transportation Meals Commission Service C…" at bounding box center [820, 437] width 690 height 319
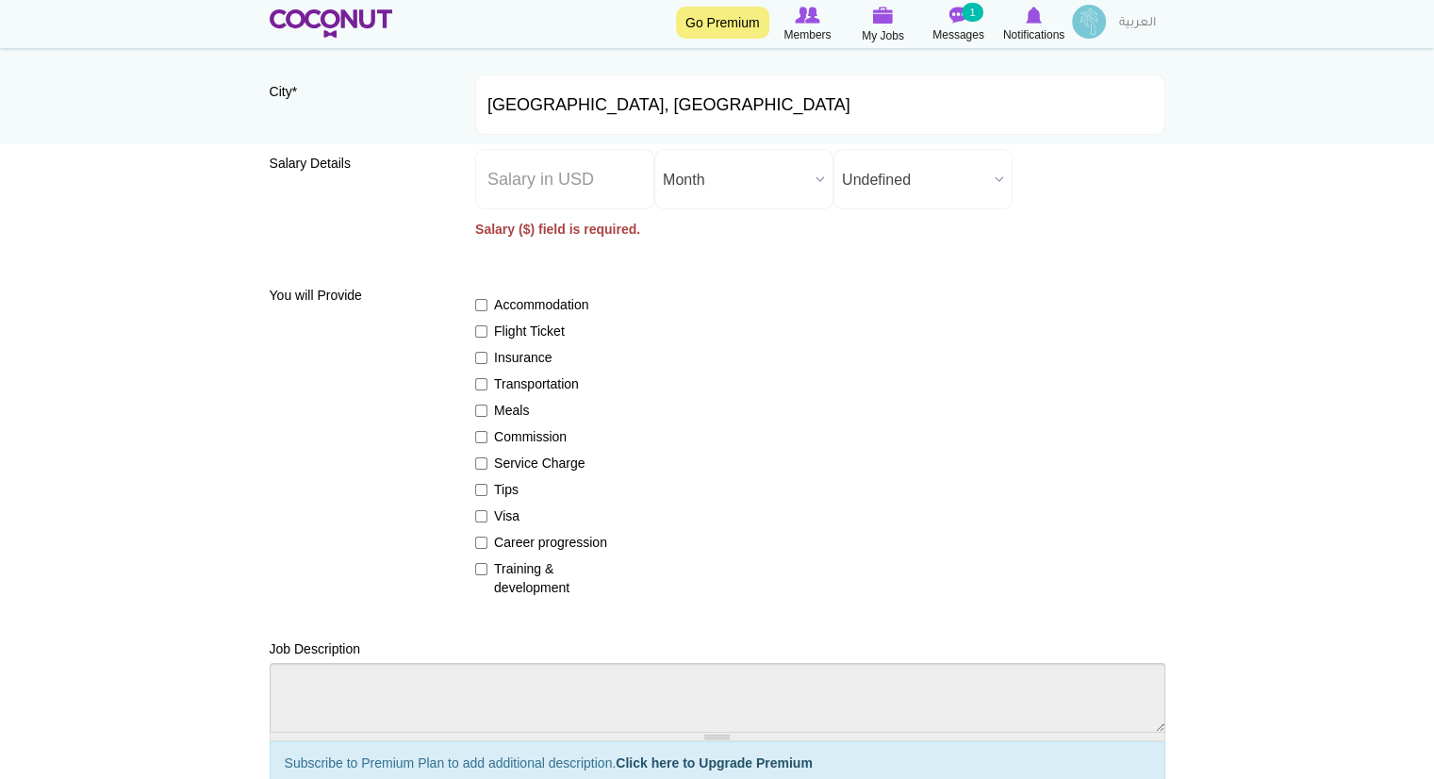
click at [530, 354] on label "Insurance" at bounding box center [544, 357] width 138 height 19
click at [487, 354] on input "Insurance" at bounding box center [481, 358] width 12 height 12
checkbox input "true"
click at [518, 406] on label "Meals" at bounding box center [544, 410] width 138 height 19
click at [487, 406] on input "Meals" at bounding box center [481, 410] width 12 height 12
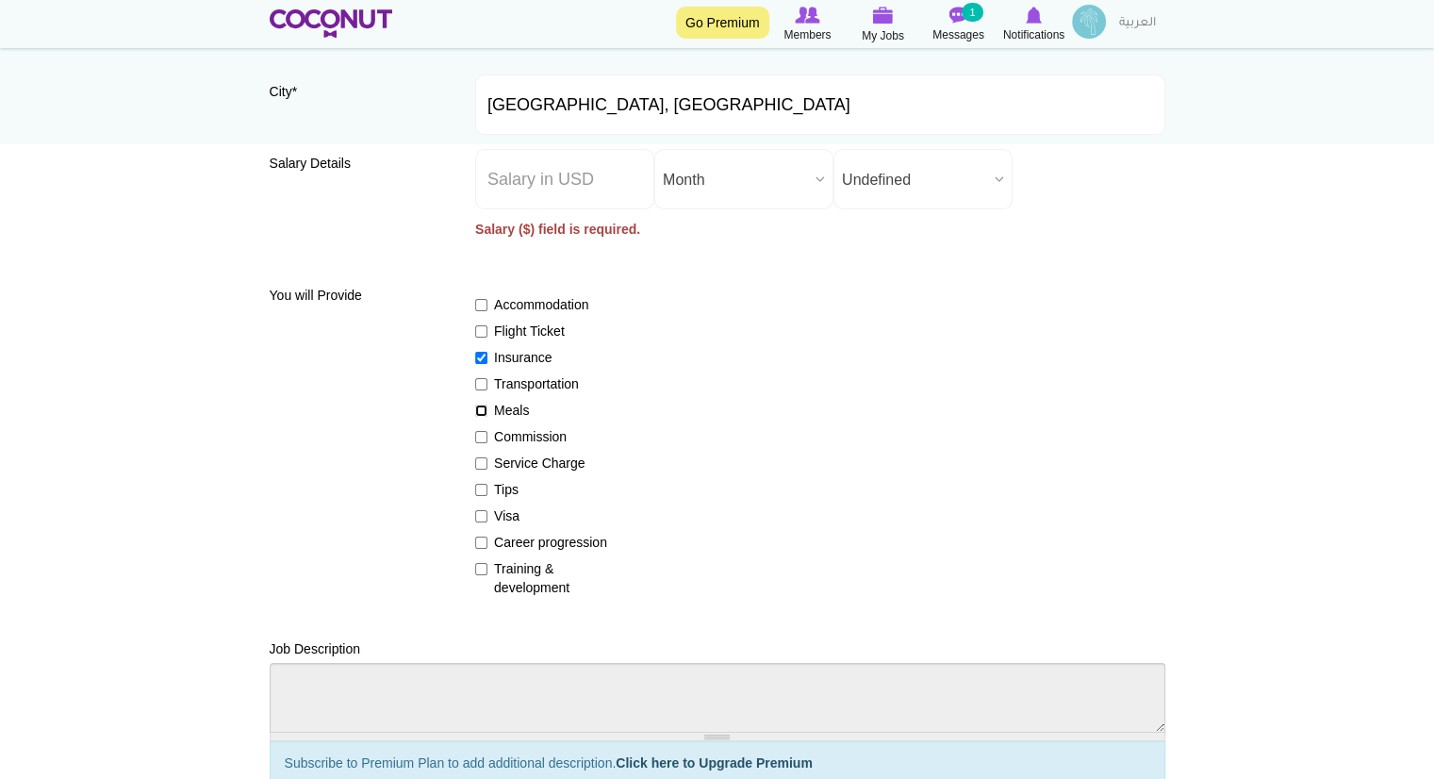
checkbox input "true"
click at [510, 484] on label "Tips" at bounding box center [544, 489] width 138 height 19
click at [487, 484] on input "Tips" at bounding box center [481, 490] width 12 height 12
checkbox input "true"
click at [535, 568] on label "Training & development" at bounding box center [544, 578] width 138 height 38
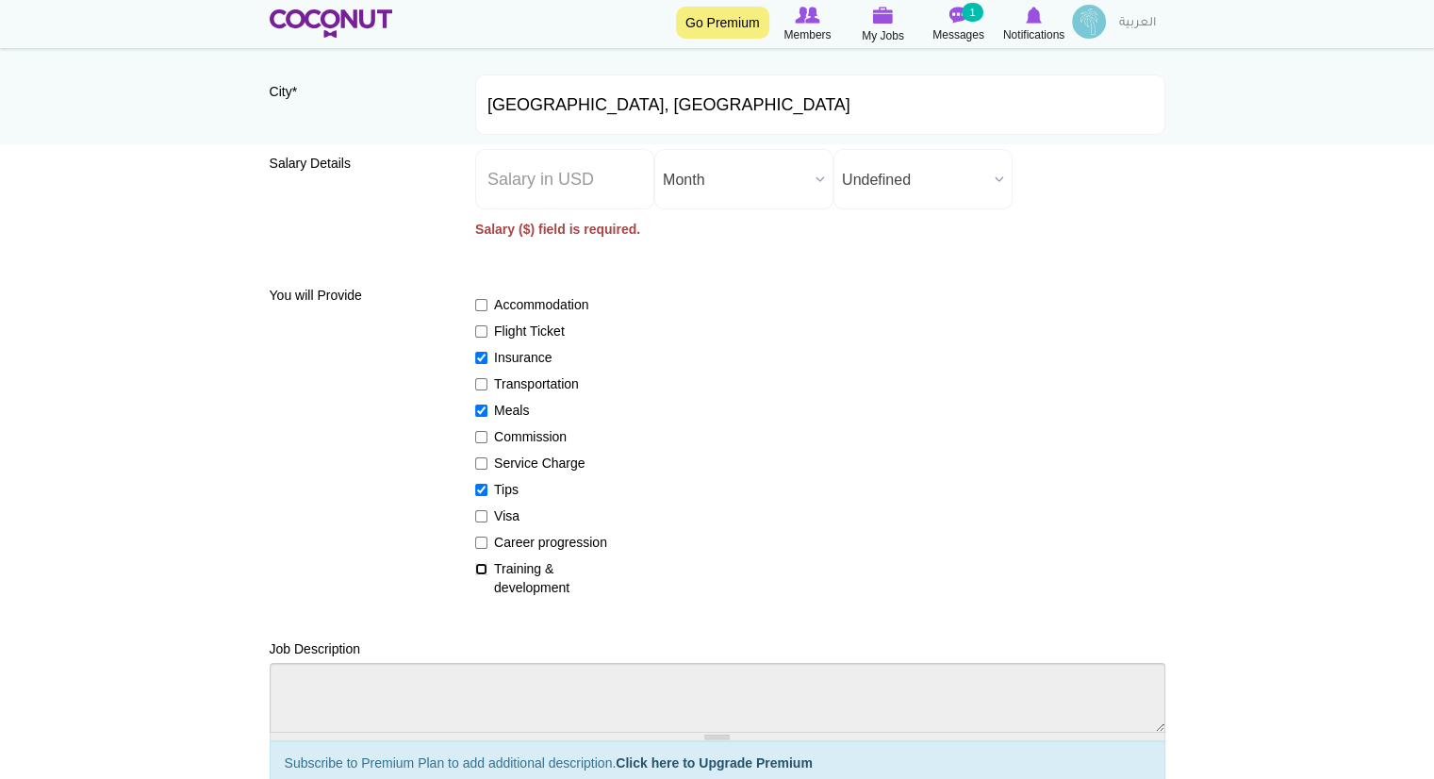
click at [487, 568] on input "Training & development" at bounding box center [481, 569] width 12 height 12
checkbox input "true"
click at [562, 548] on label "Career progression" at bounding box center [544, 542] width 138 height 19
click at [487, 548] on input "Career progression" at bounding box center [481, 542] width 12 height 12
checkbox input "true"
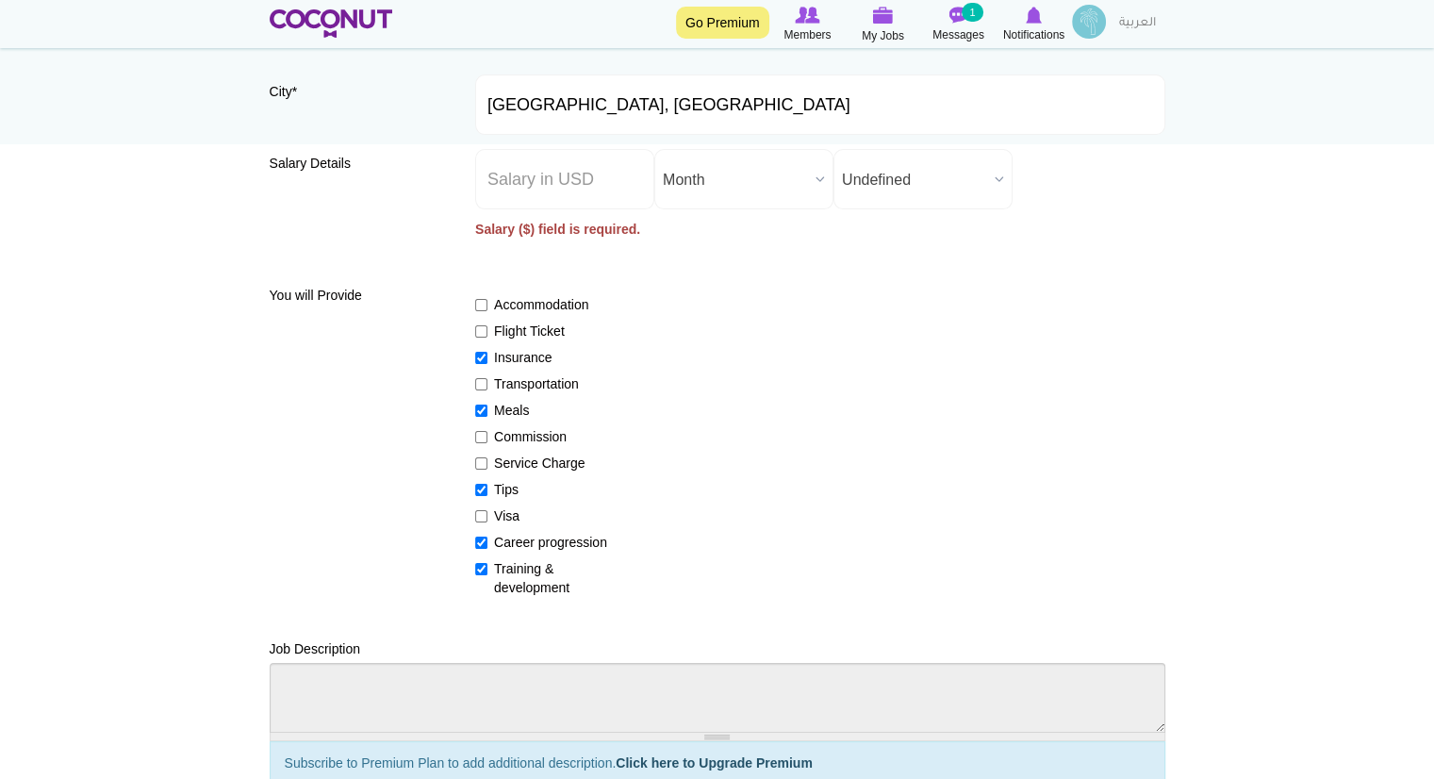
click at [507, 524] on label "Visa" at bounding box center [544, 515] width 138 height 19
click at [487, 522] on input "Visa" at bounding box center [481, 516] width 12 height 12
checkbox input "true"
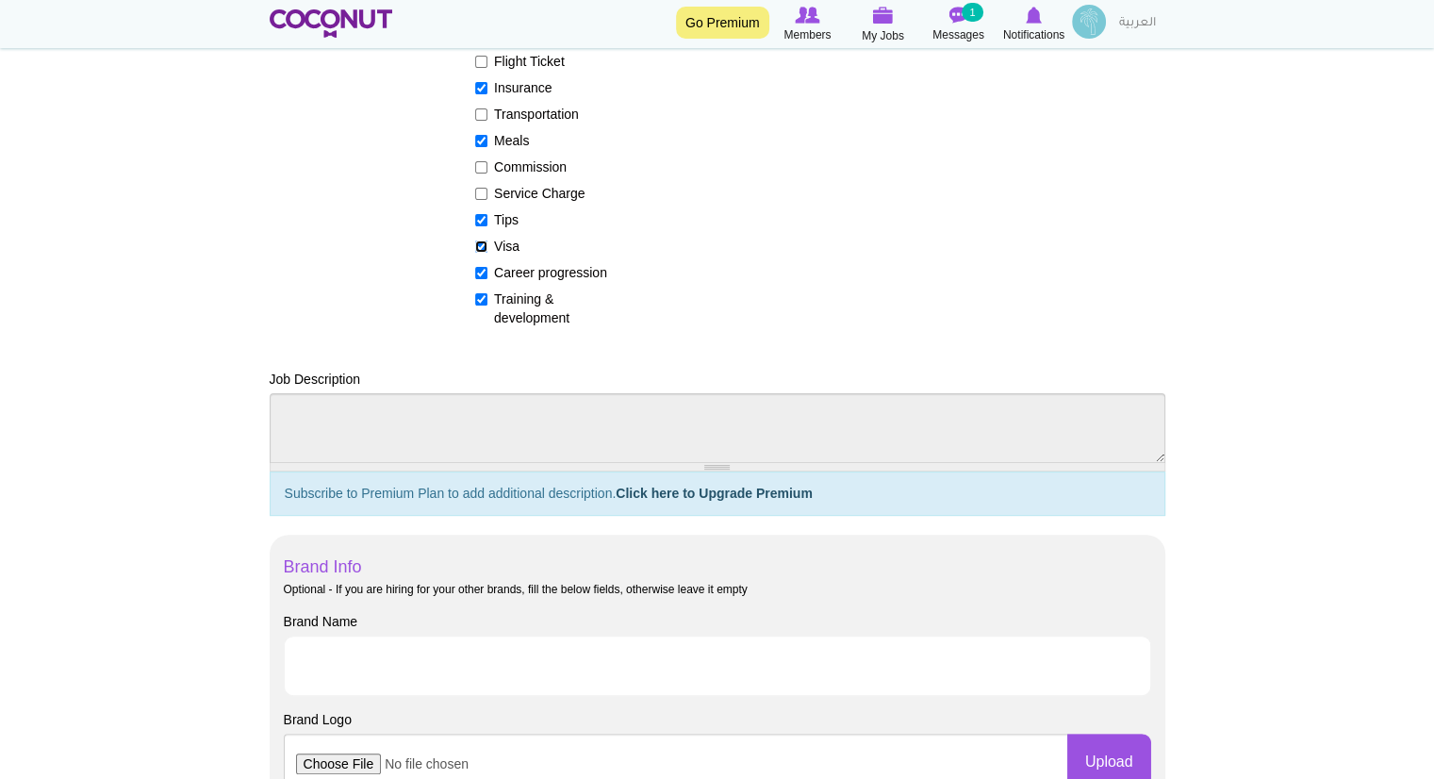
scroll to position [505, 0]
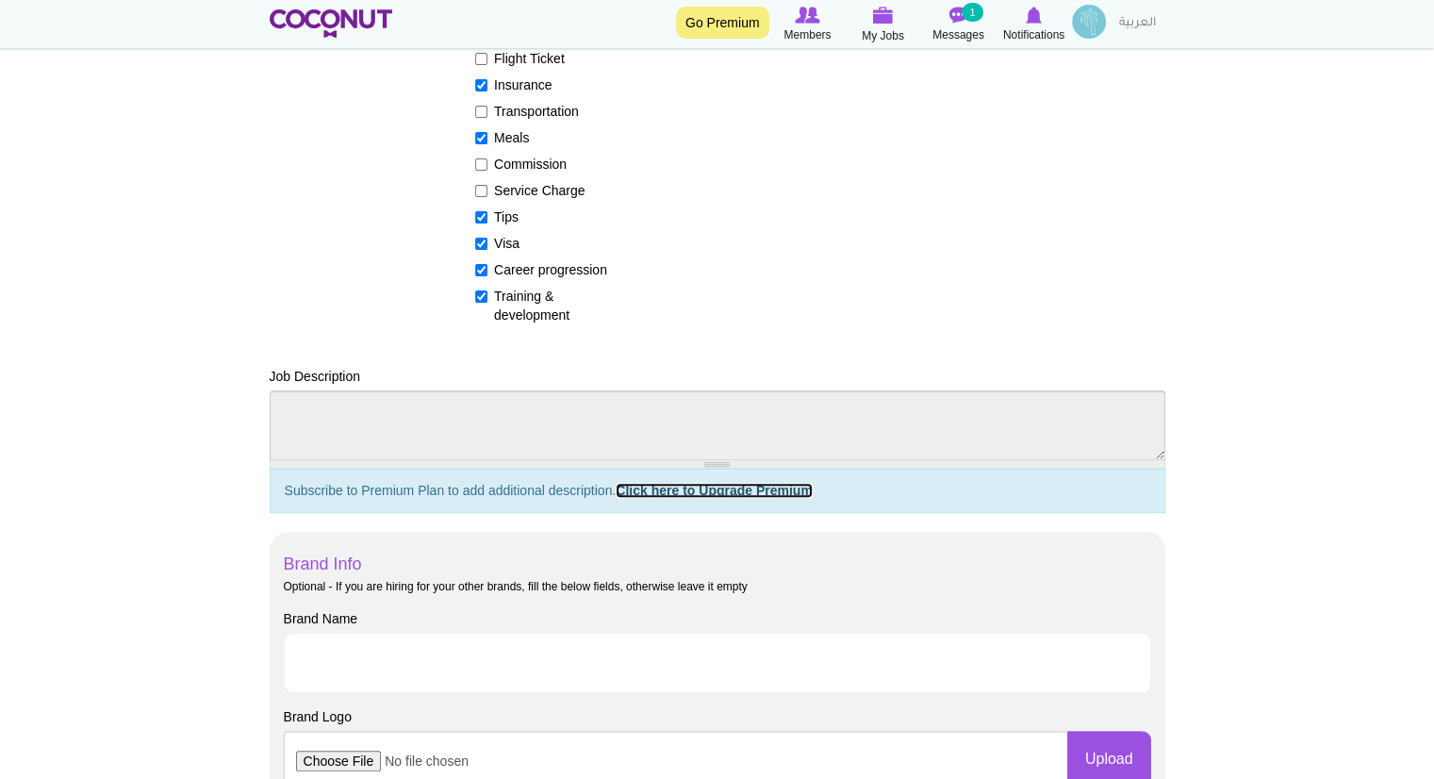
click at [773, 487] on link "Click here to Upgrade Premium" at bounding box center [714, 490] width 197 height 15
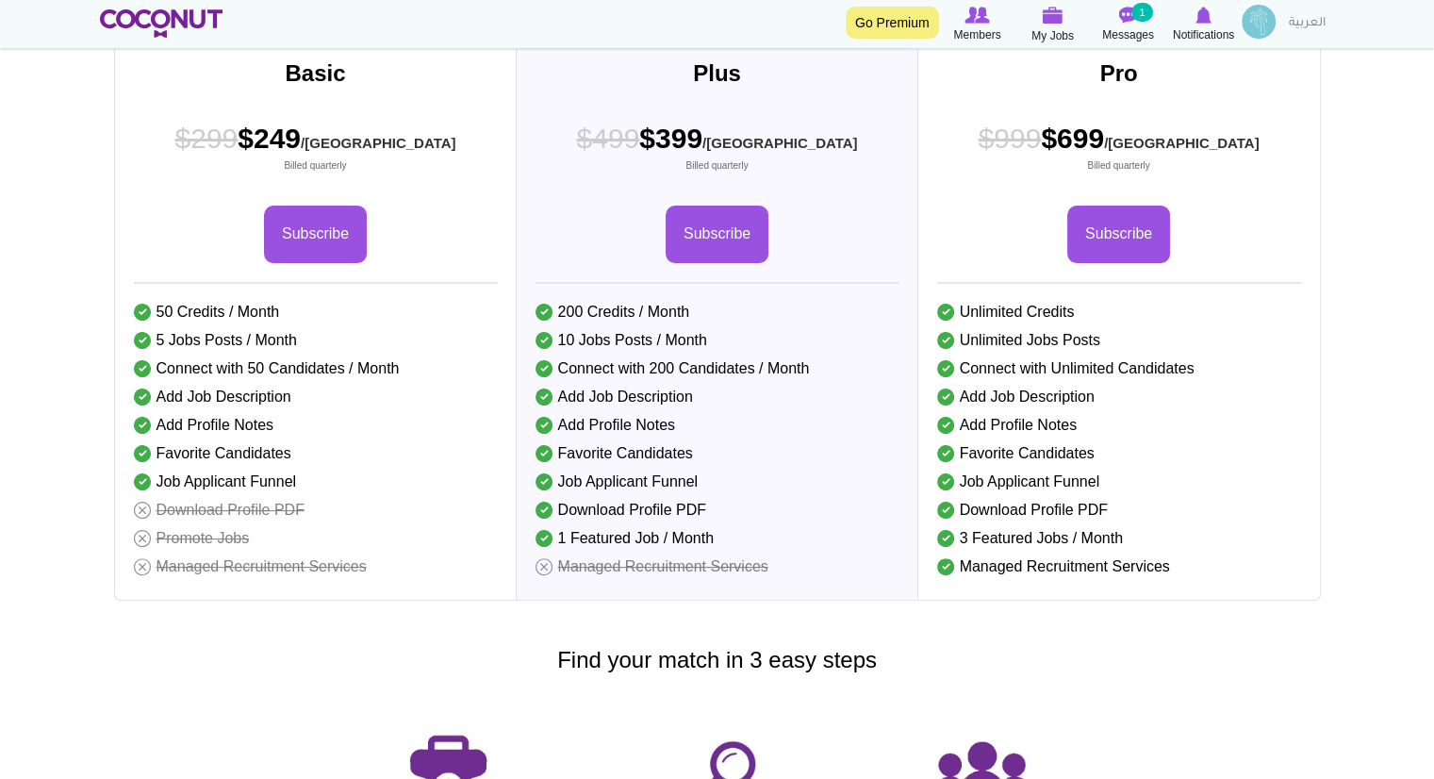
scroll to position [347, 0]
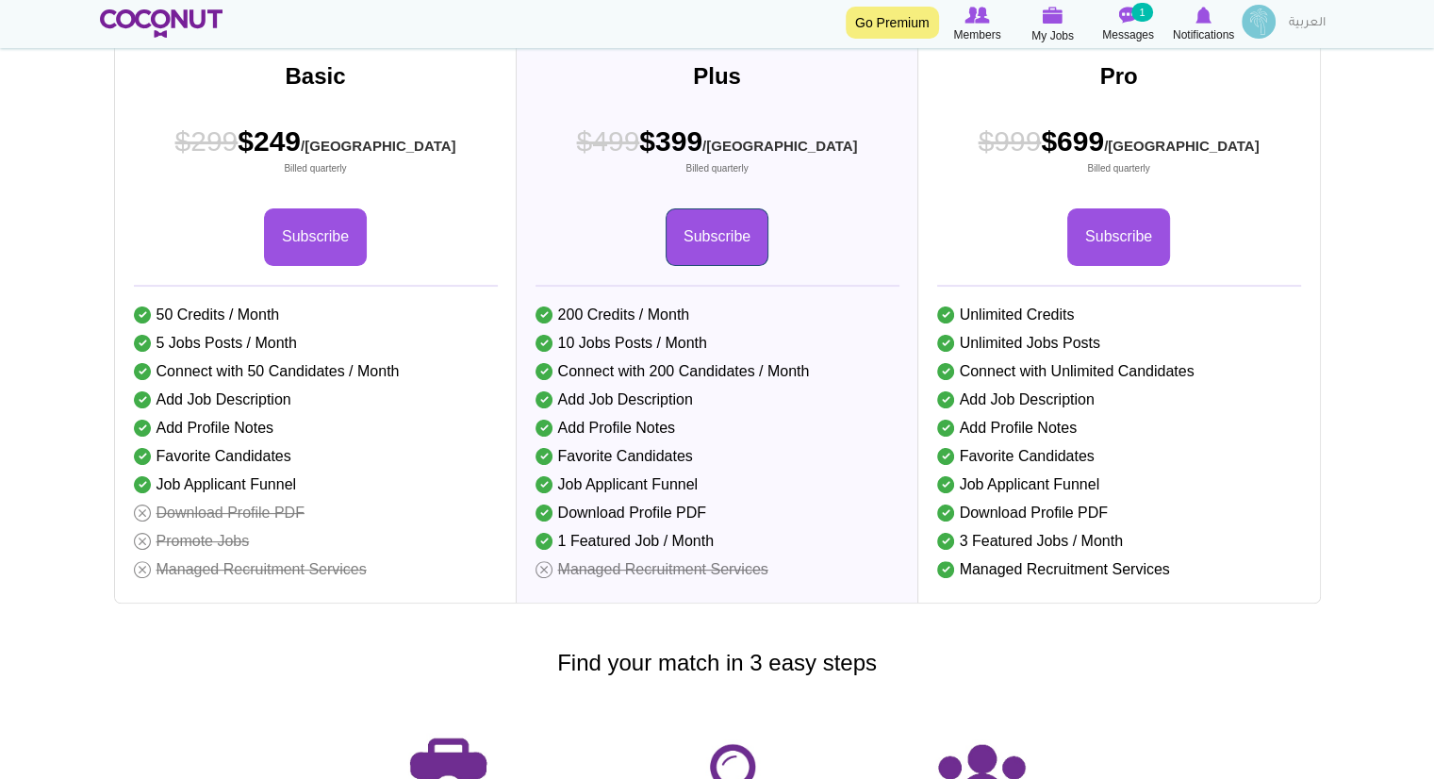
click at [726, 266] on link "Subscribe" at bounding box center [717, 237] width 103 height 58
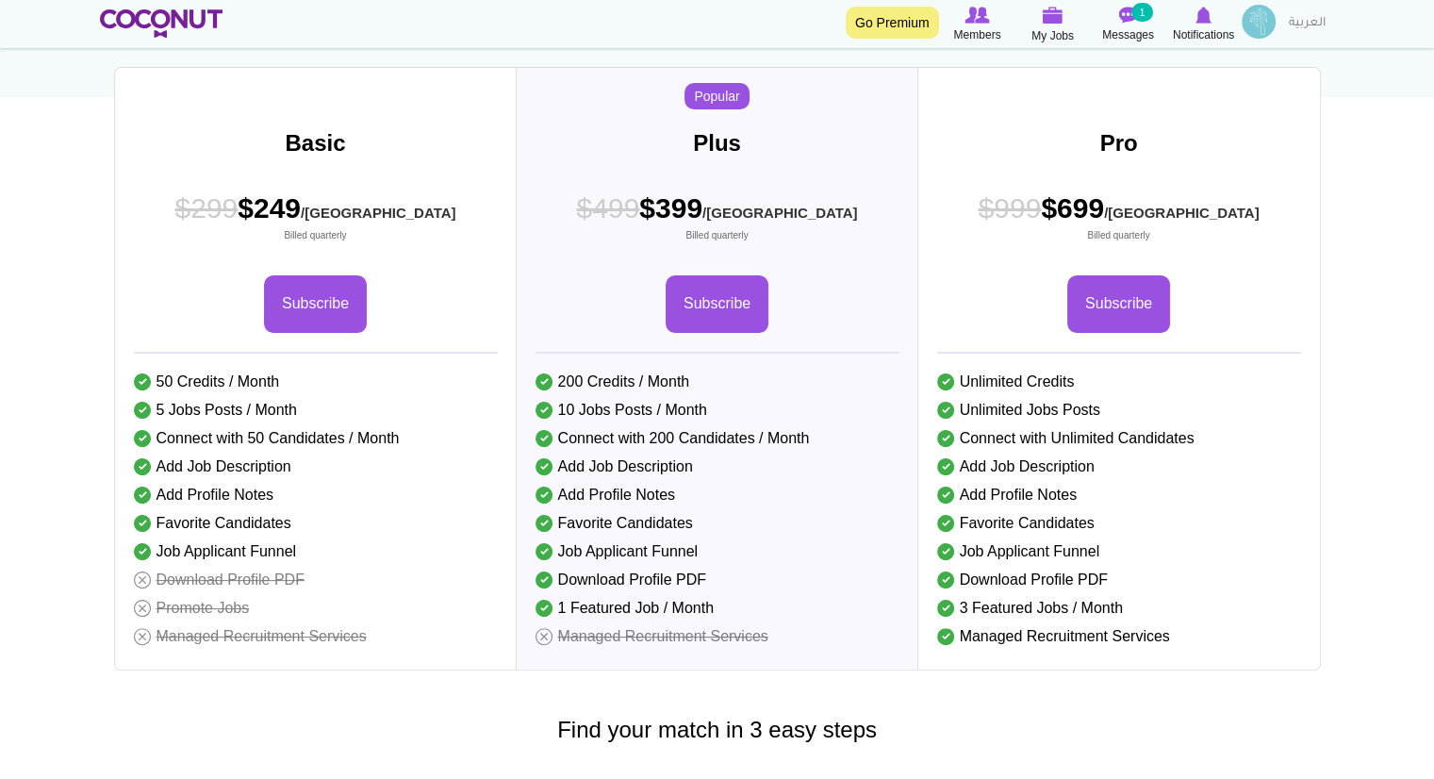
scroll to position [277, 0]
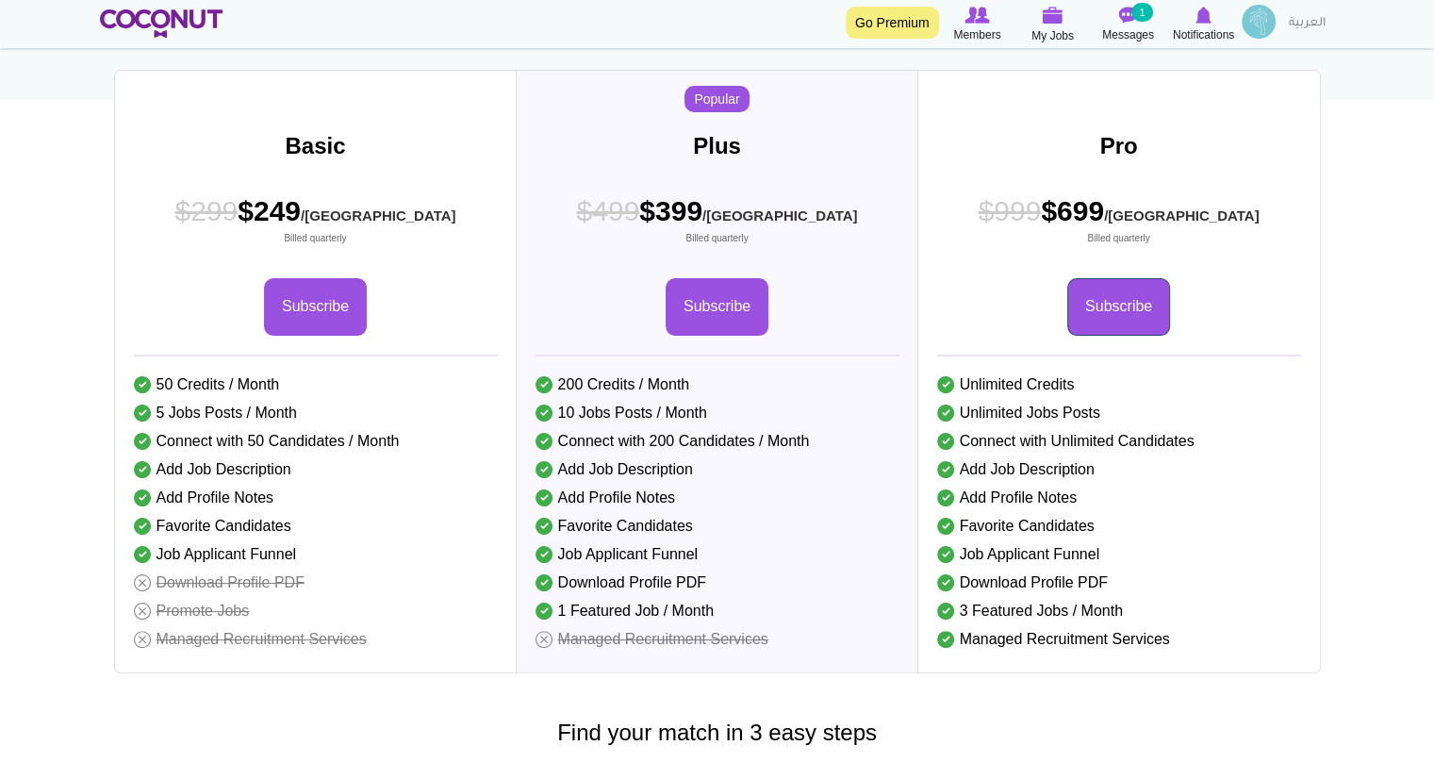
click at [1143, 336] on link "Subscribe" at bounding box center [1118, 307] width 103 height 58
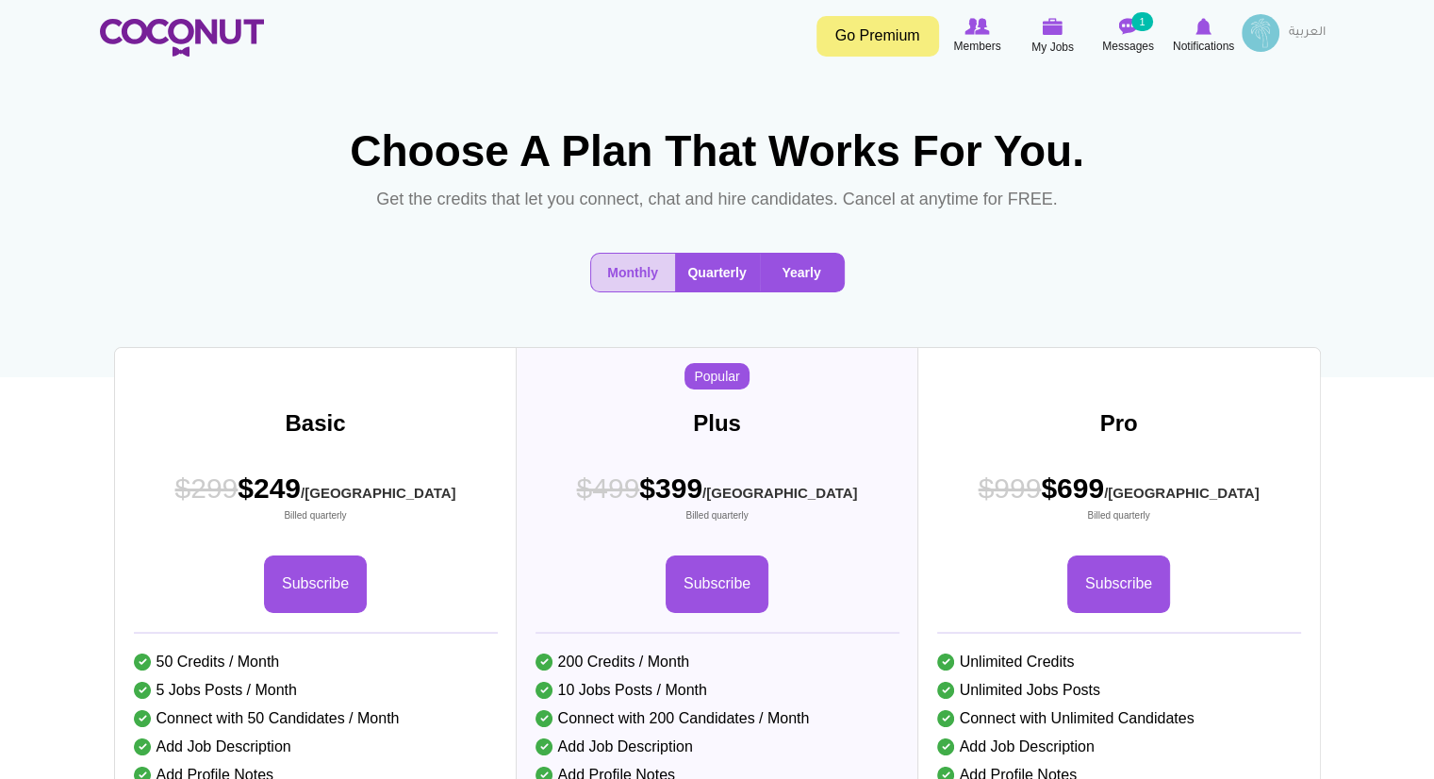
click at [788, 291] on button "Yearly" at bounding box center [802, 273] width 84 height 38
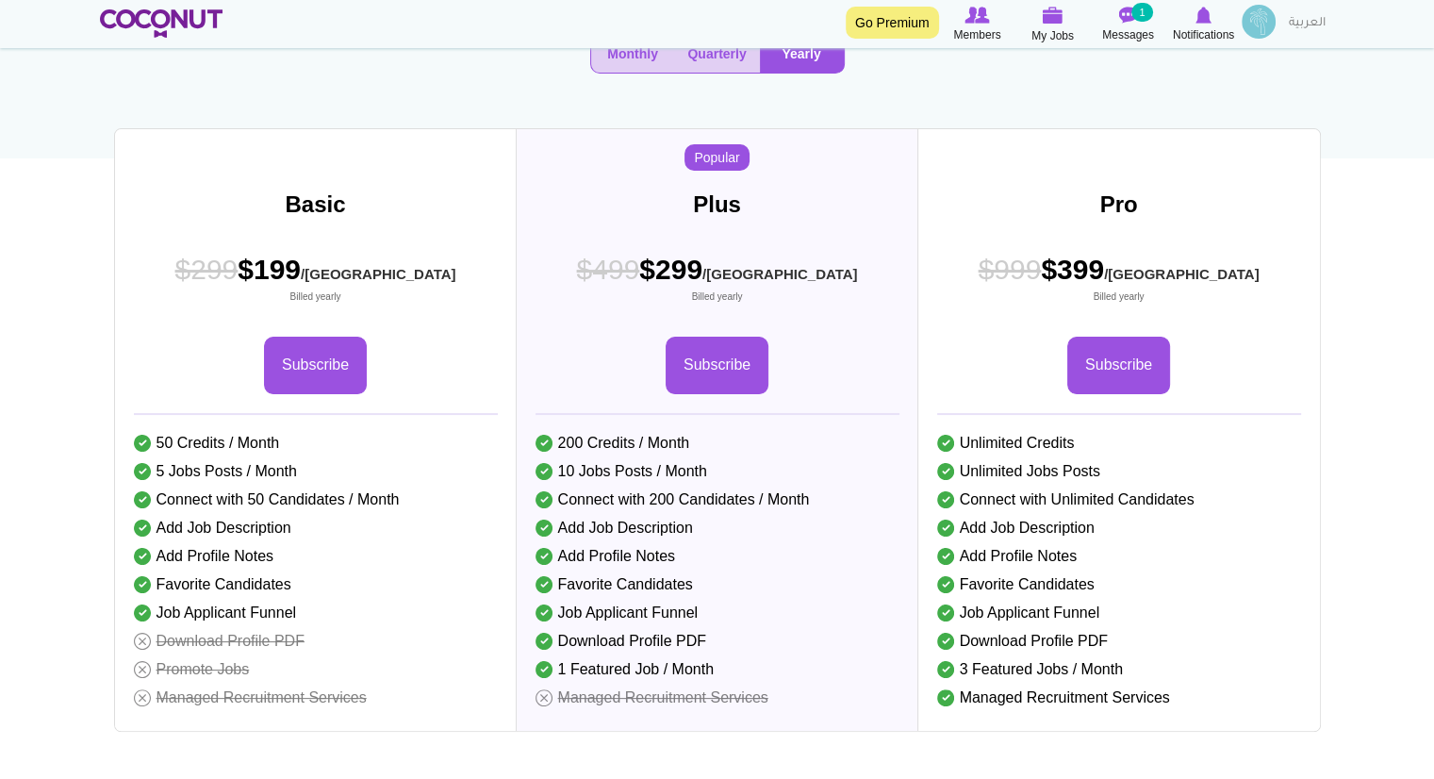
scroll to position [306, 0]
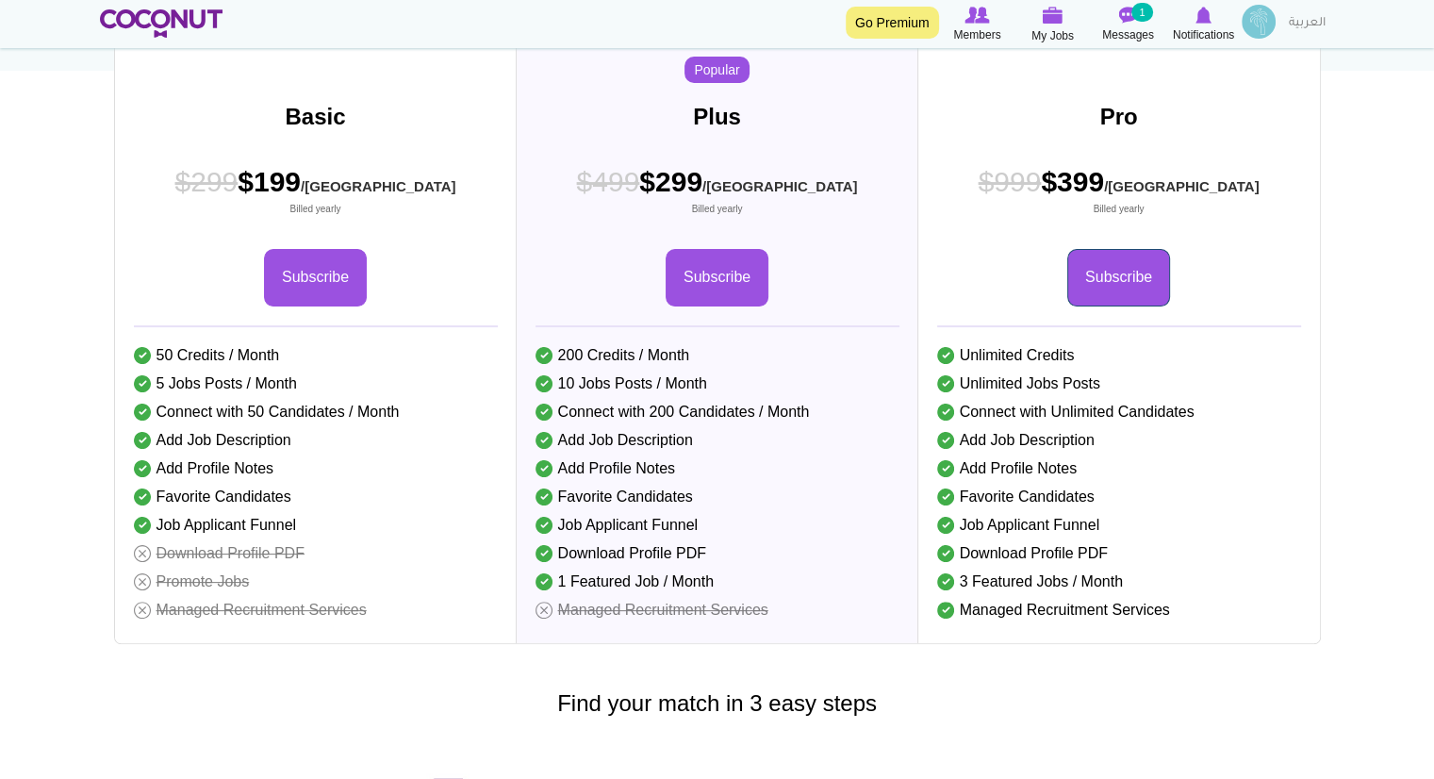
click at [1167, 306] on link "Subscribe" at bounding box center [1118, 278] width 103 height 58
click at [716, 306] on link "Subscribe" at bounding box center [717, 278] width 103 height 58
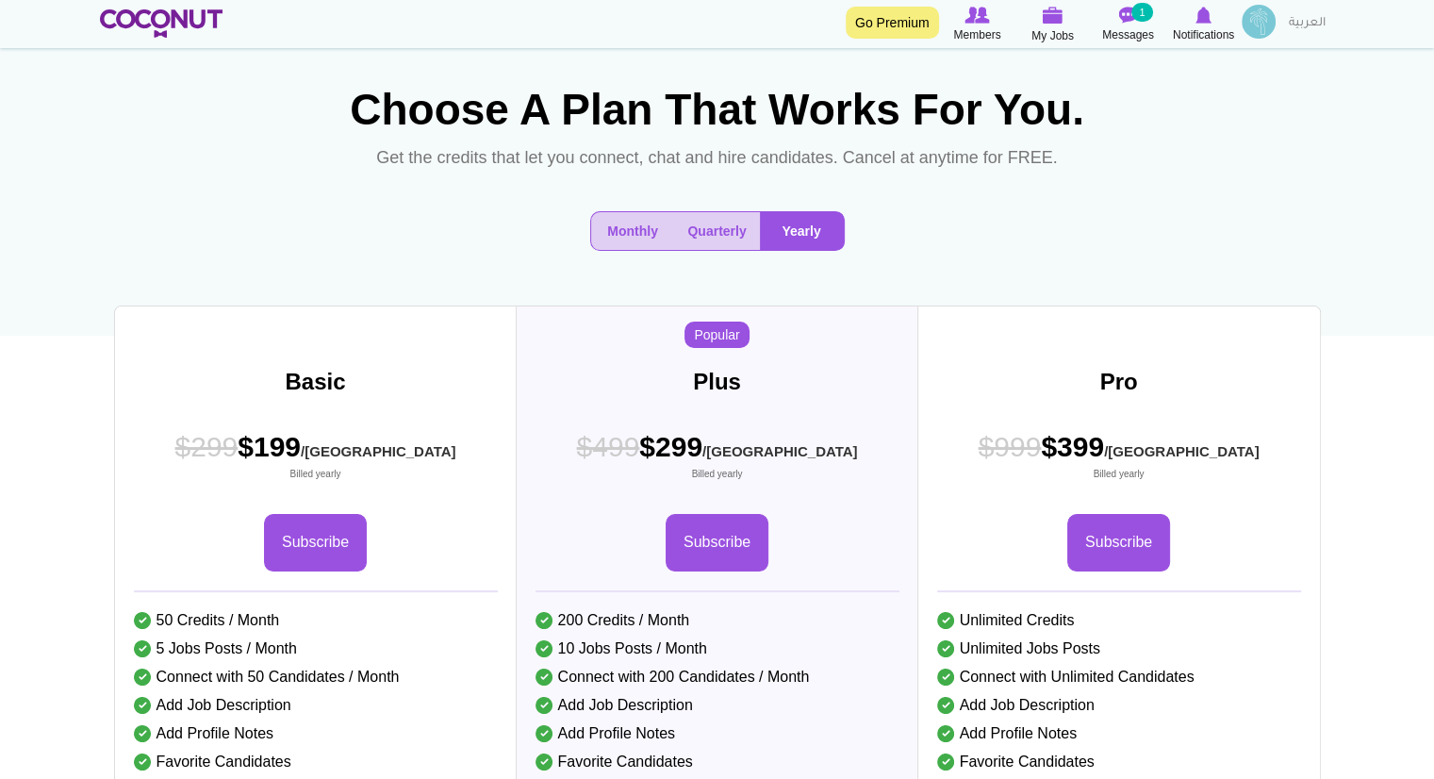
scroll to position [23, 0]
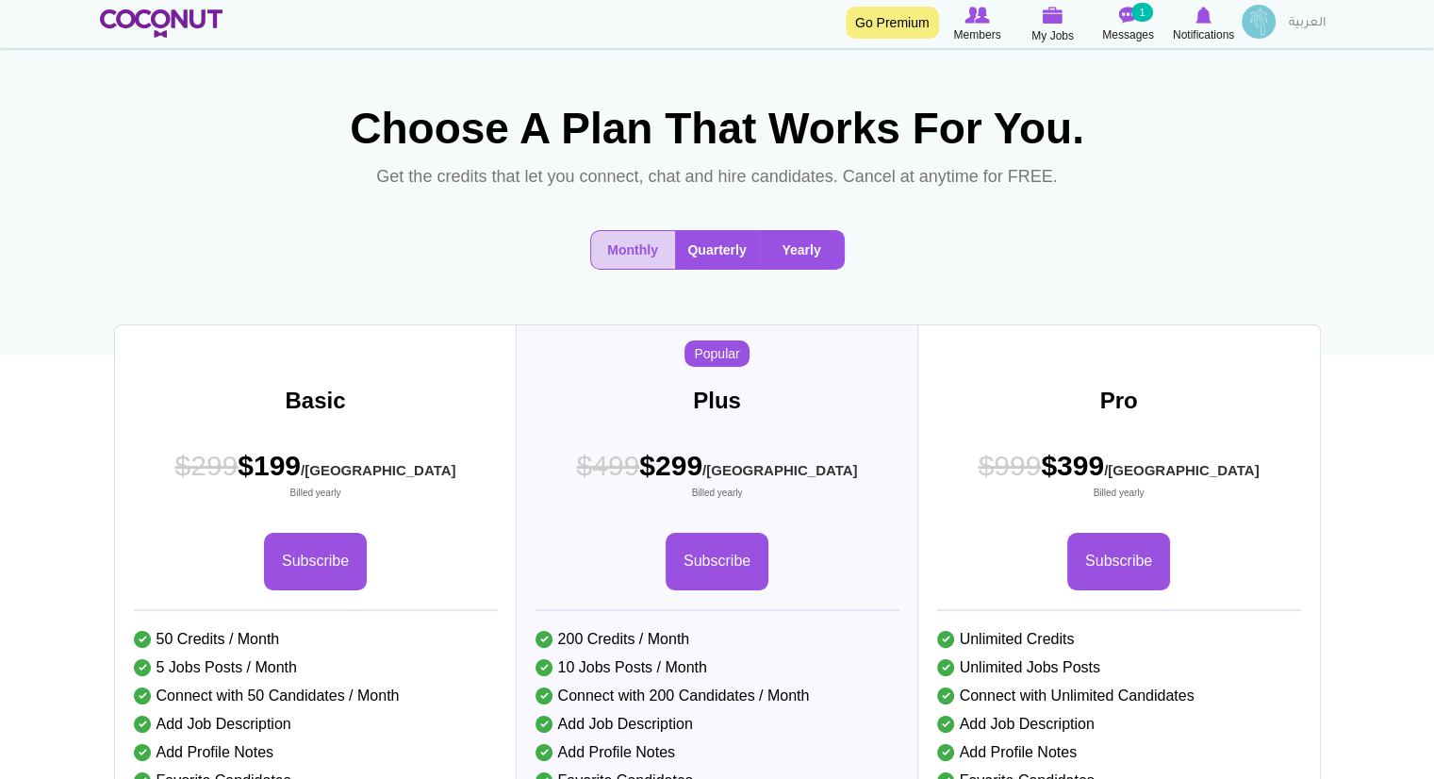
click at [717, 269] on button "Quarterly" at bounding box center [717, 250] width 85 height 38
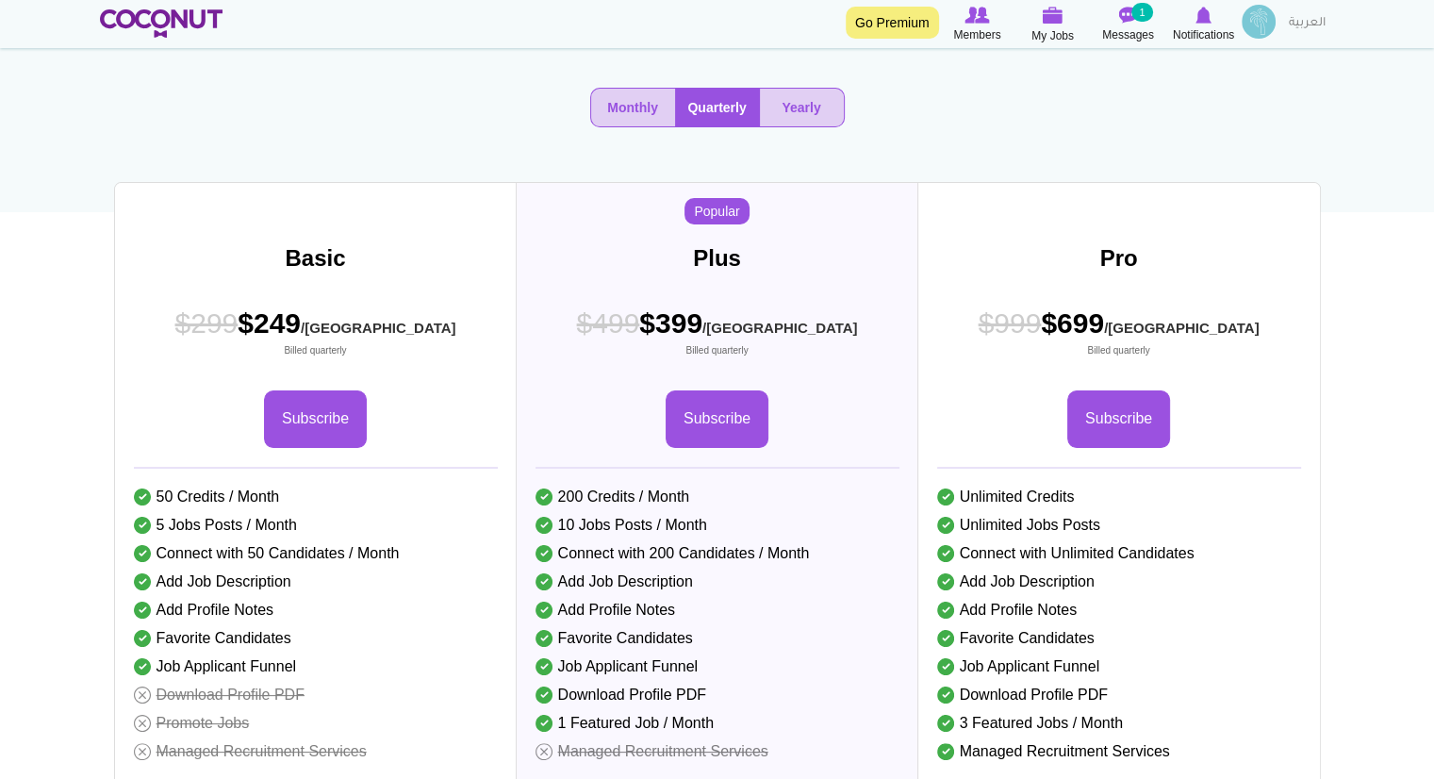
scroll to position [168, 0]
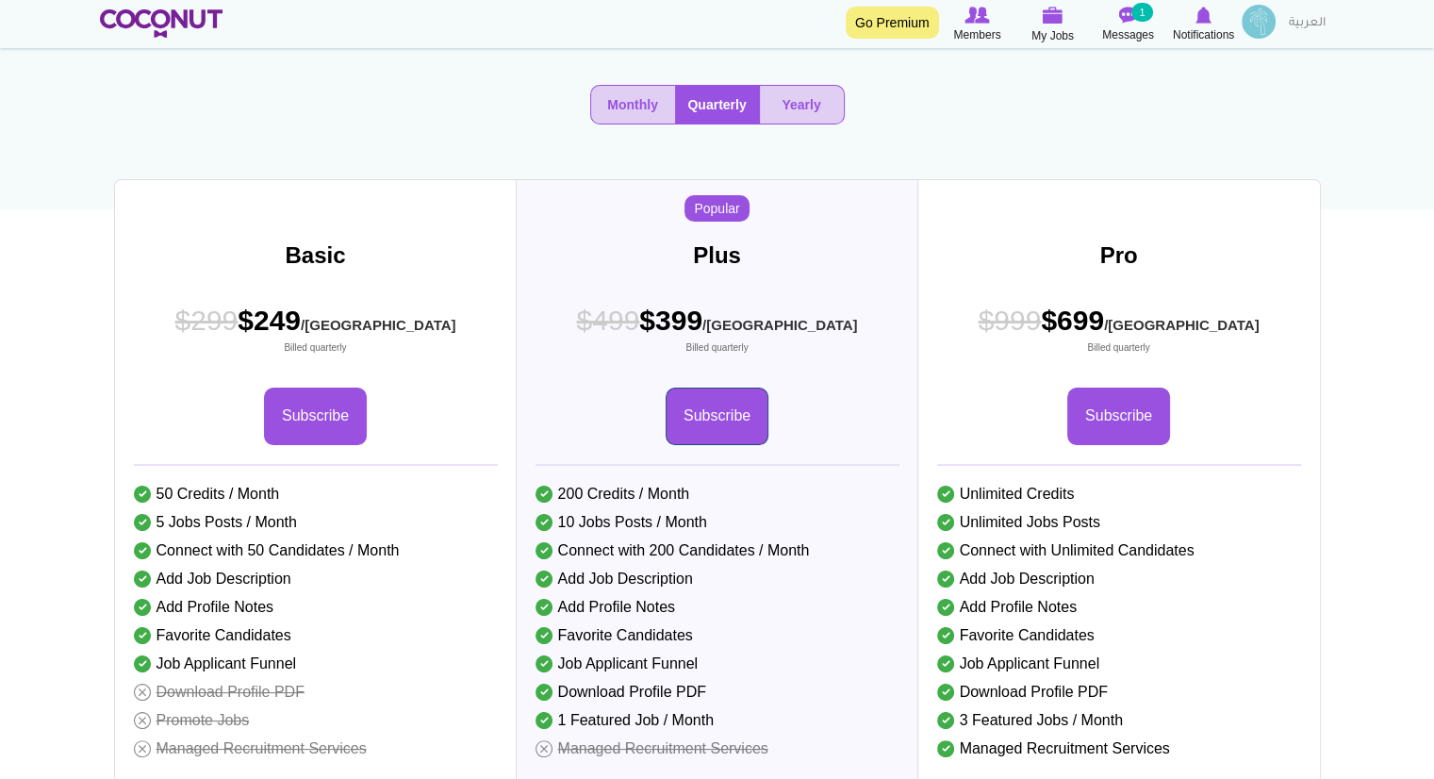
click at [730, 445] on link "Subscribe" at bounding box center [717, 416] width 103 height 58
click at [794, 124] on button "Yearly" at bounding box center [802, 105] width 84 height 38
click at [702, 444] on link "Subscribe" at bounding box center [717, 416] width 103 height 58
click at [641, 124] on button "Monthly" at bounding box center [633, 105] width 84 height 38
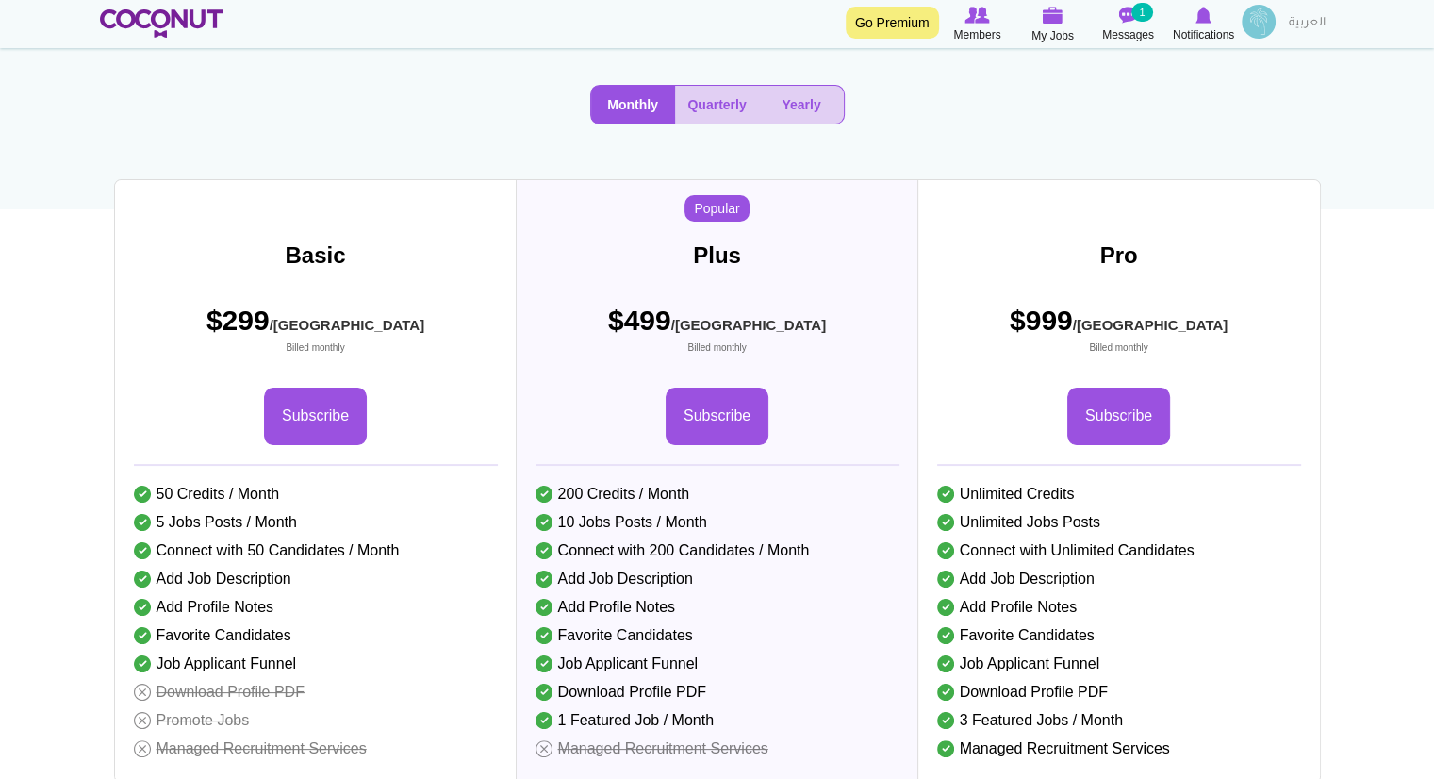
click at [641, 124] on button "Monthly" at bounding box center [633, 105] width 84 height 38
click at [713, 445] on link "Subscribe" at bounding box center [717, 416] width 103 height 58
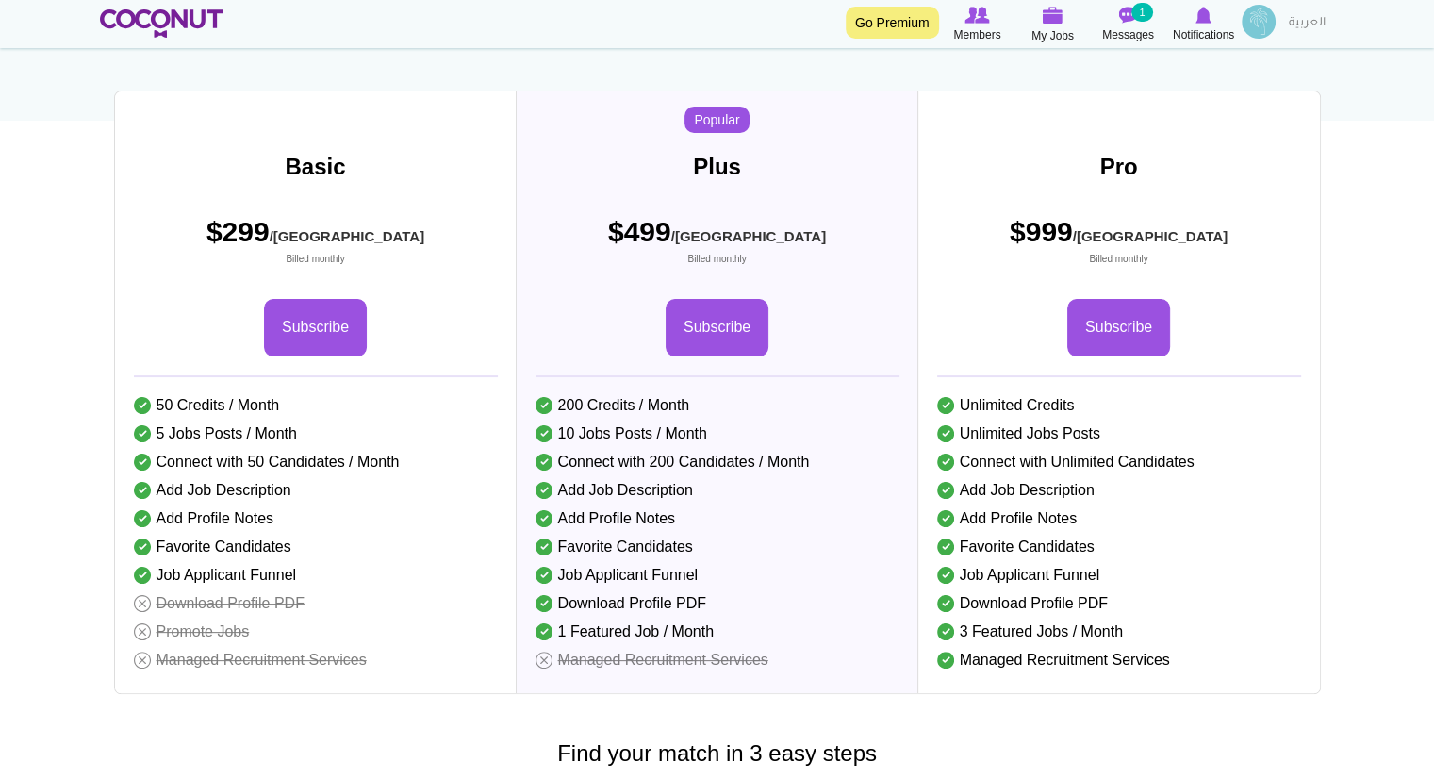
scroll to position [265, 0]
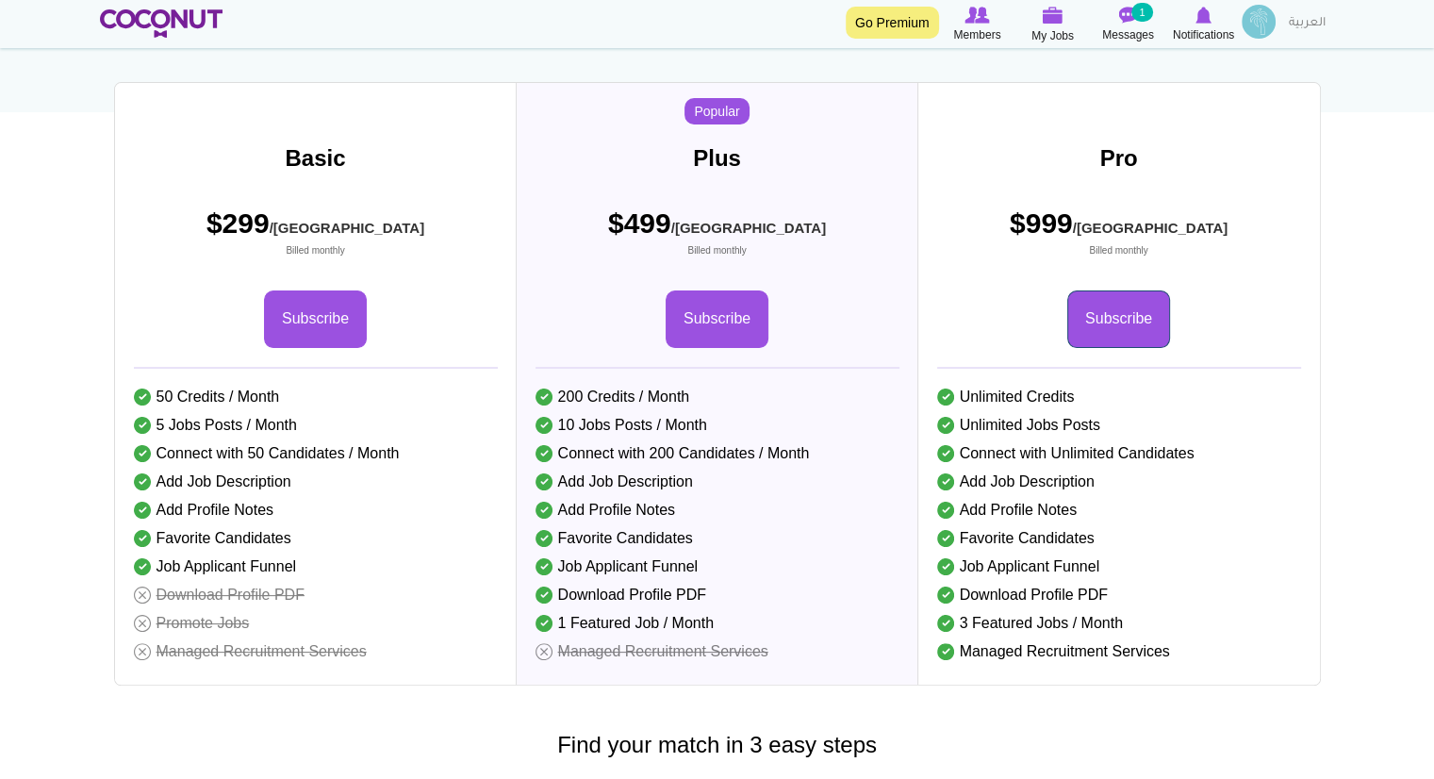
click at [1122, 348] on link "Subscribe" at bounding box center [1118, 319] width 103 height 58
click at [745, 348] on link "Subscribe" at bounding box center [717, 319] width 103 height 58
